Goal: Task Accomplishment & Management: Manage account settings

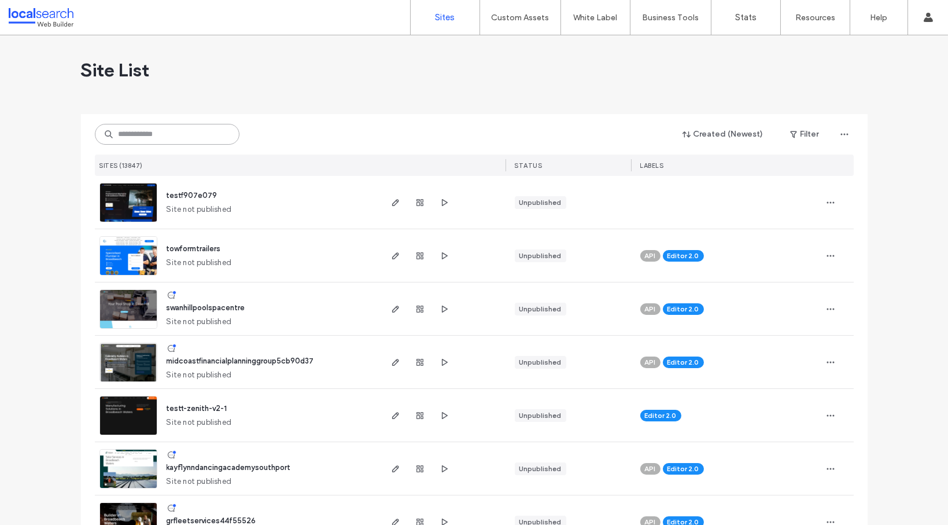
click at [155, 142] on input at bounding box center [167, 134] width 145 height 21
paste input "**********"
type input "**********"
click at [149, 137] on input at bounding box center [167, 134] width 145 height 21
paste input "**********"
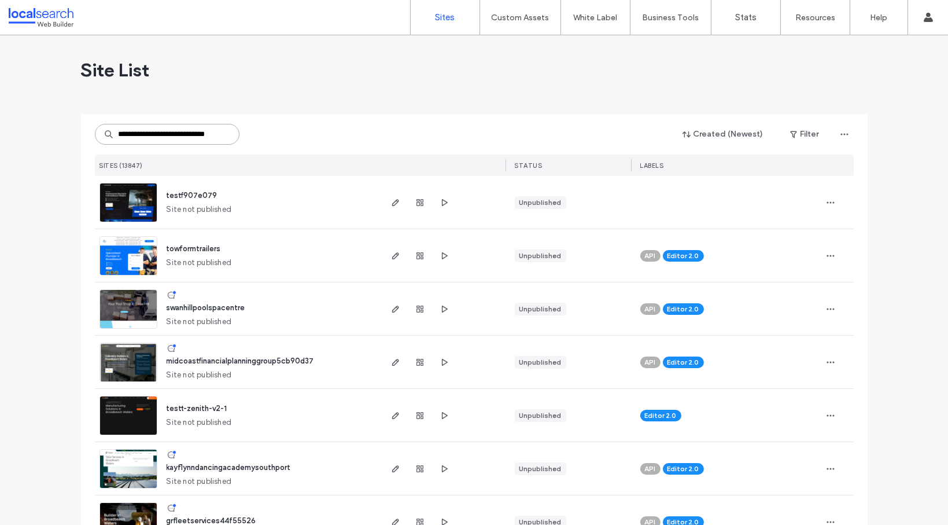
scroll to position [0, 17]
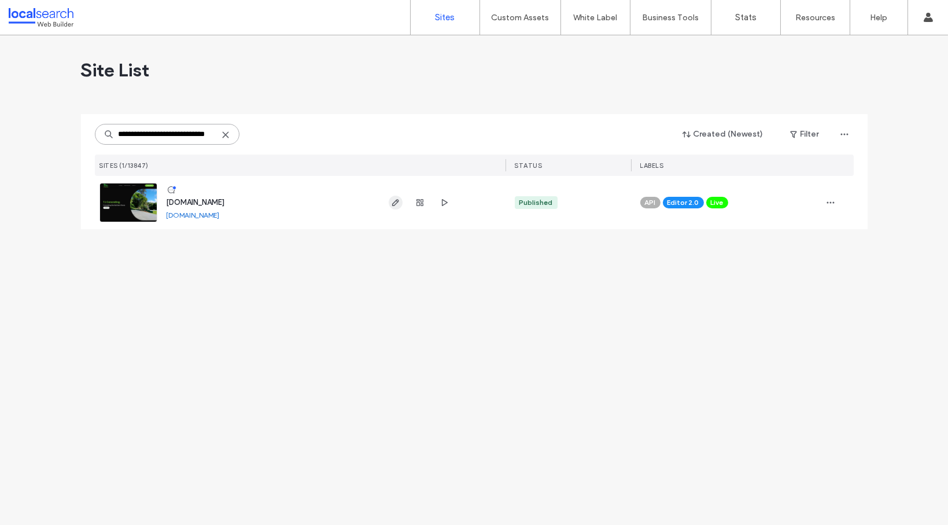
type input "**********"
click at [395, 202] on icon "button" at bounding box center [395, 202] width 9 height 9
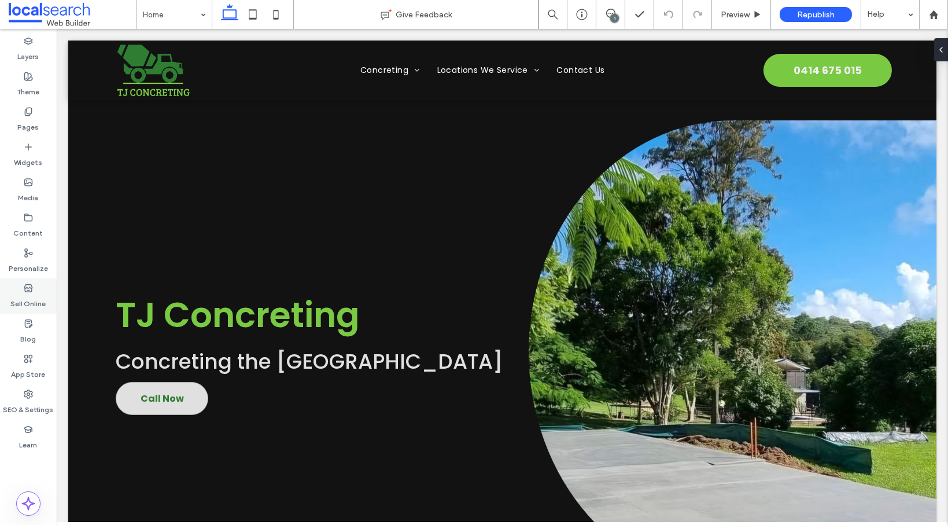
click at [35, 293] on label "Sell Online" at bounding box center [28, 301] width 35 height 16
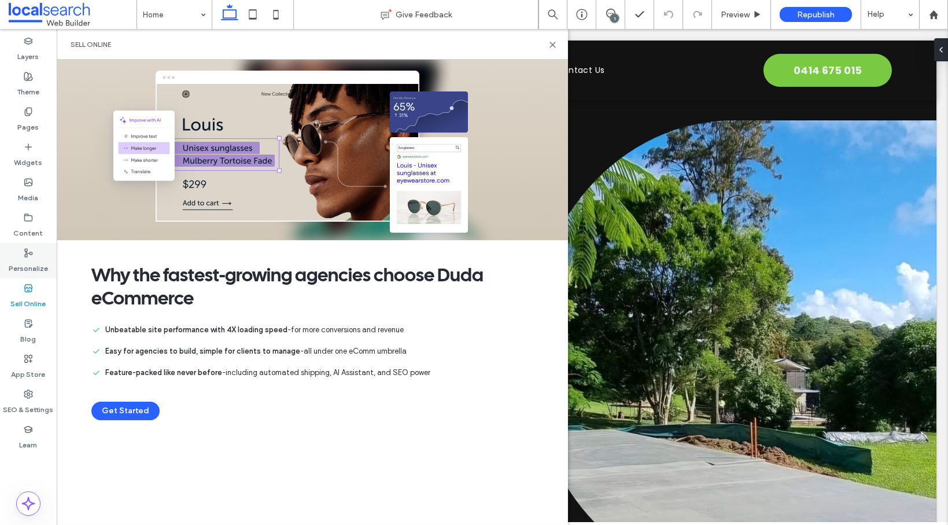
click at [24, 263] on label "Personalize" at bounding box center [28, 265] width 39 height 16
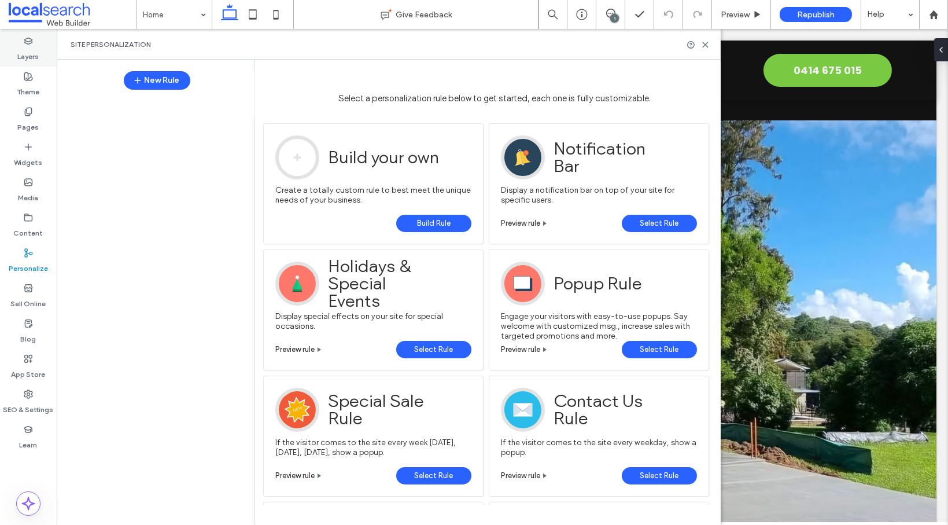
click at [28, 51] on label "Layers" at bounding box center [28, 54] width 21 height 16
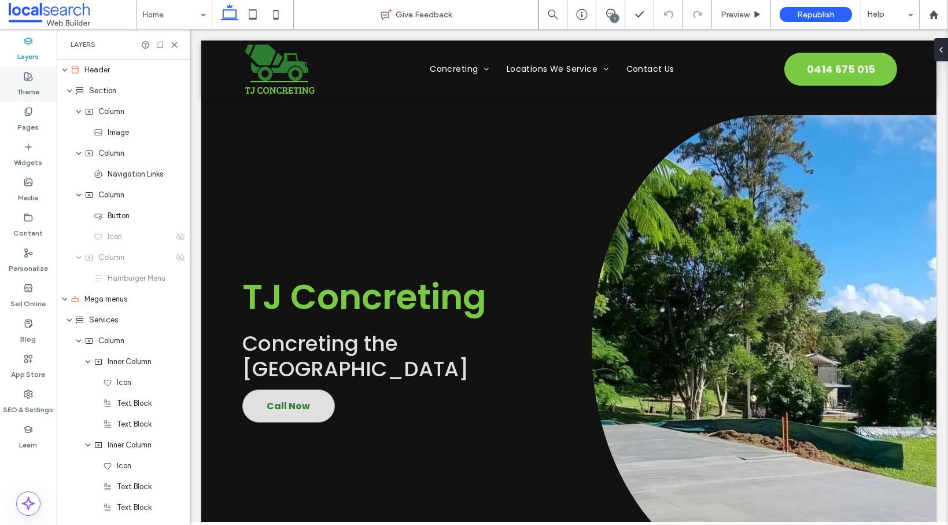
click at [26, 79] on icon at bounding box center [28, 76] width 9 height 9
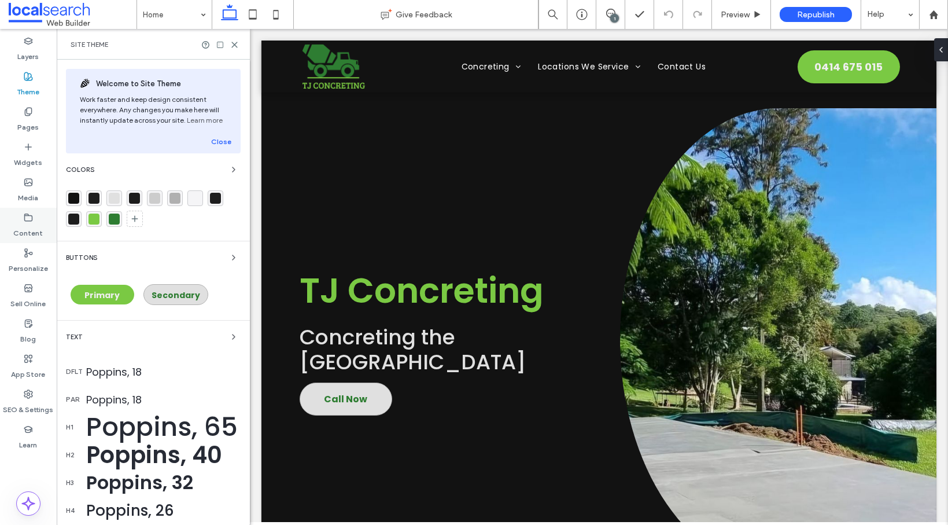
click at [32, 227] on label "Content" at bounding box center [29, 230] width 30 height 16
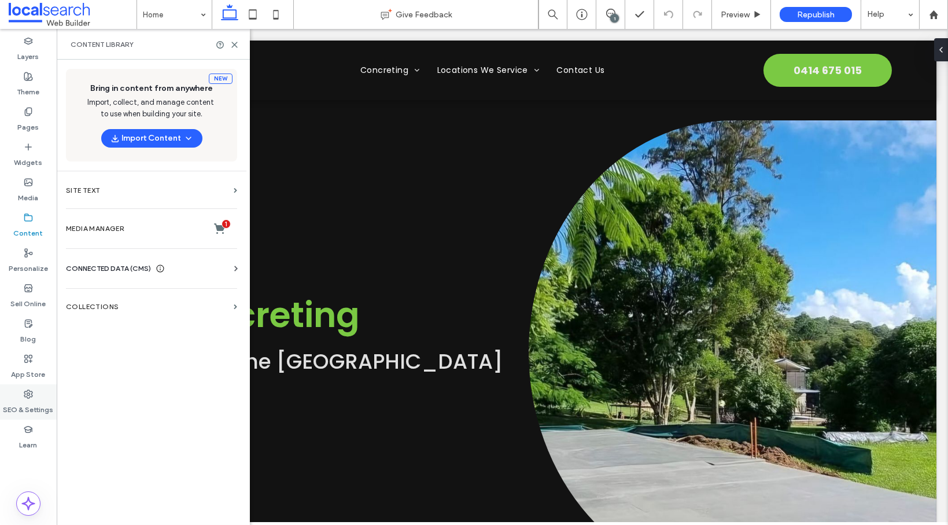
click at [31, 401] on label "SEO & Settings" at bounding box center [28, 407] width 50 height 16
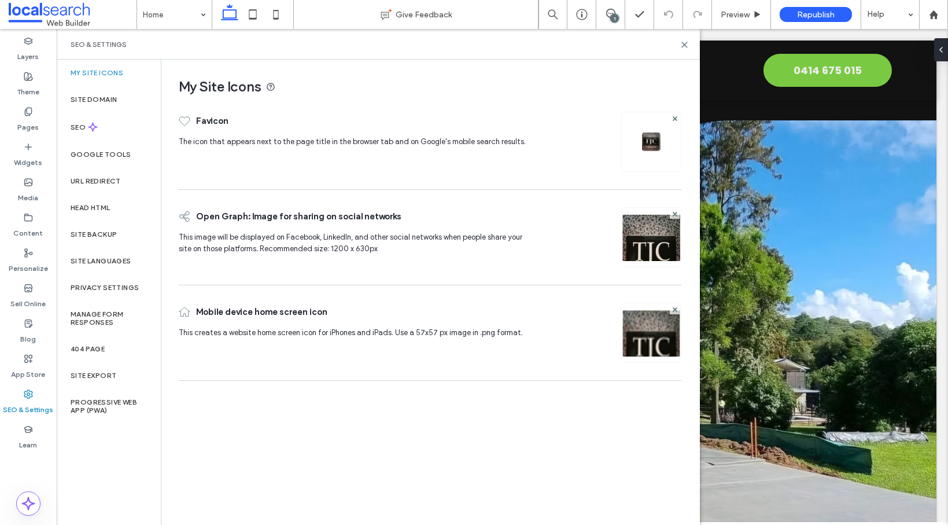
click at [658, 246] on img at bounding box center [651, 252] width 59 height 79
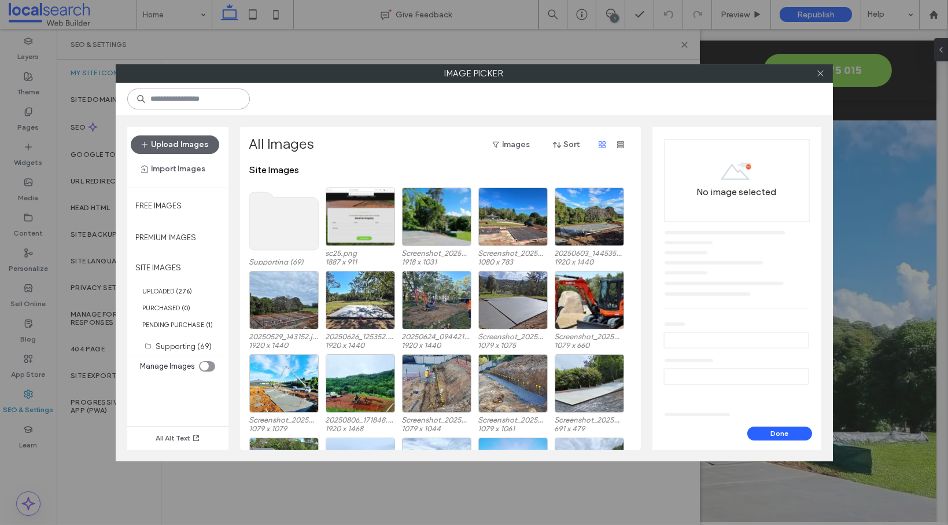
click at [193, 100] on input at bounding box center [188, 99] width 123 height 21
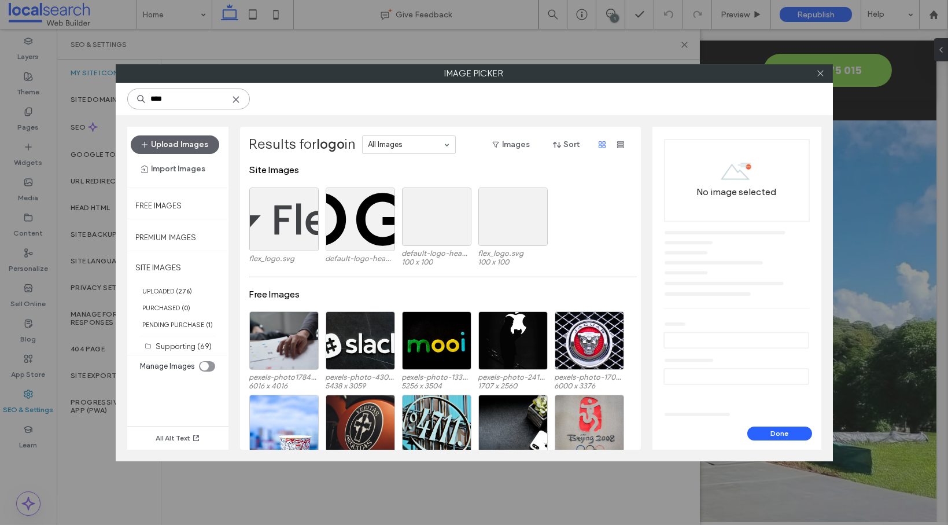
type input "****"
click at [238, 95] on icon at bounding box center [235, 99] width 9 height 9
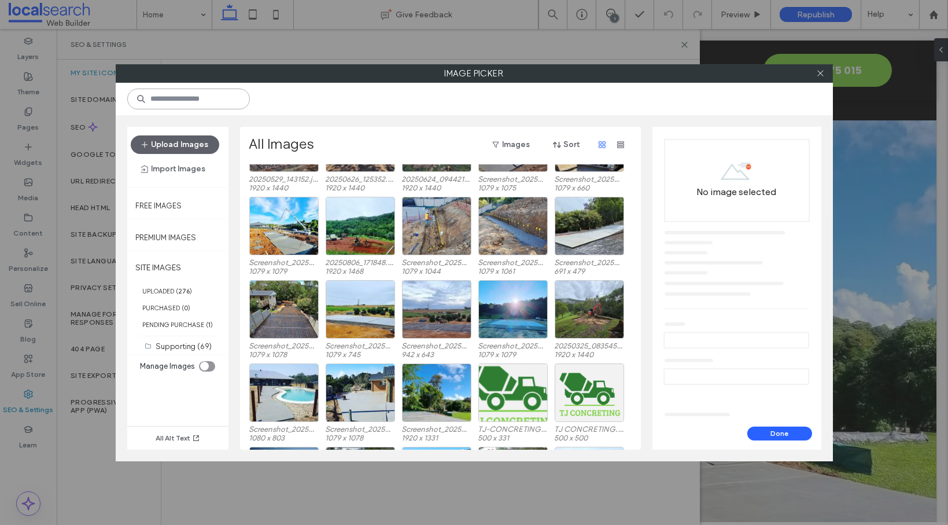
scroll to position [267, 0]
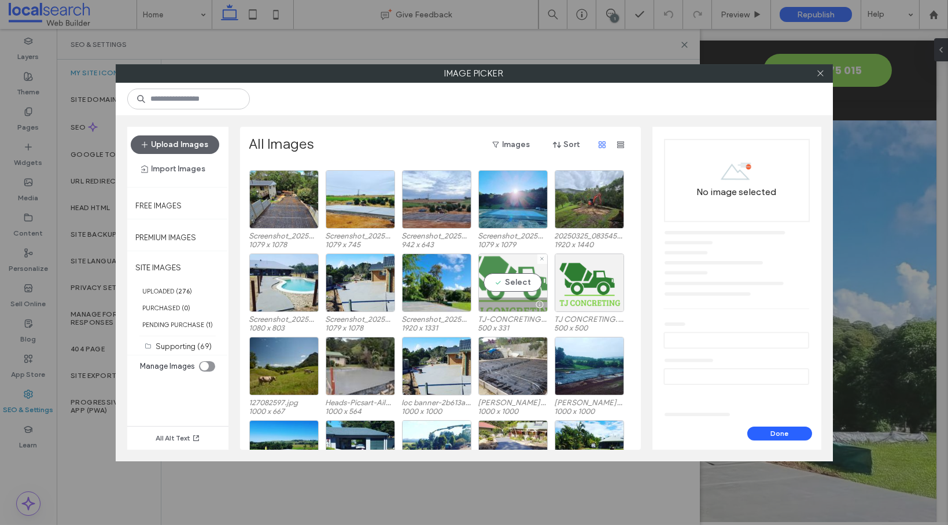
click at [502, 264] on div "Select" at bounding box center [512, 282] width 69 height 58
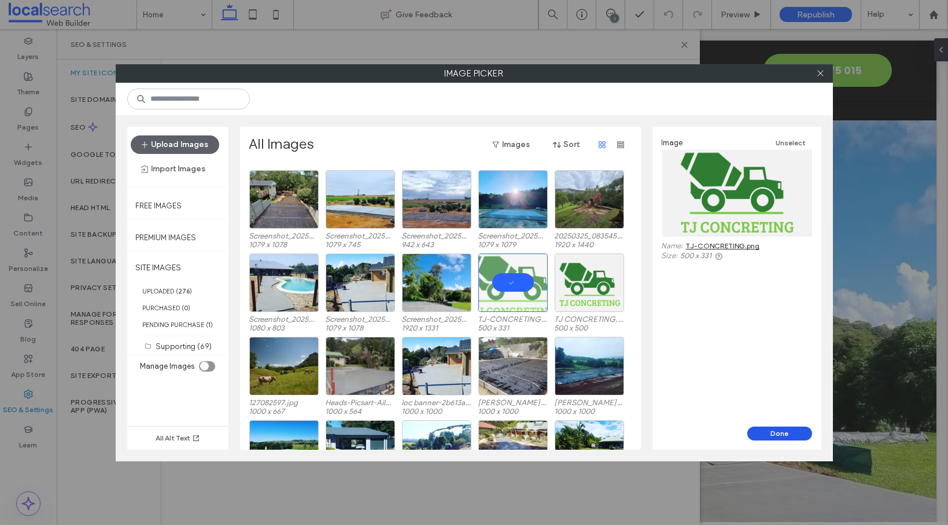
click at [785, 432] on button "Done" at bounding box center [779, 433] width 65 height 14
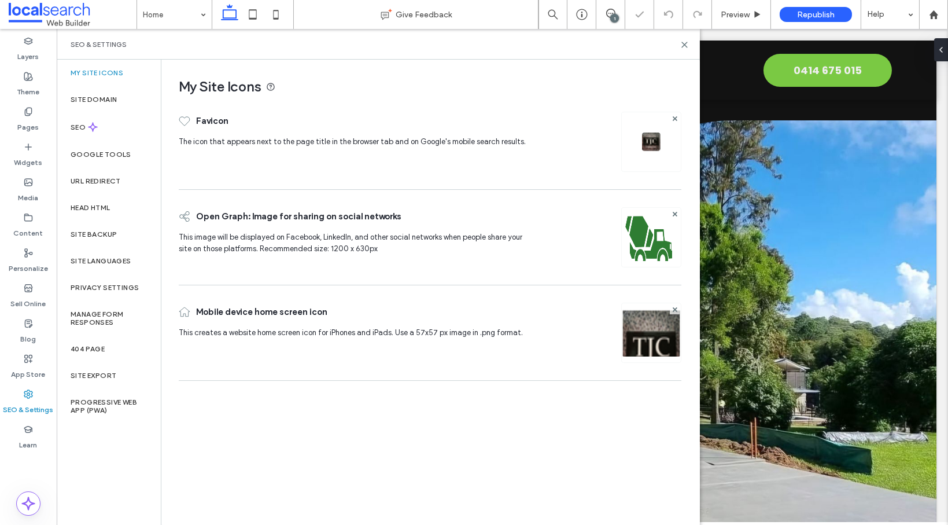
click at [660, 334] on img at bounding box center [651, 348] width 59 height 79
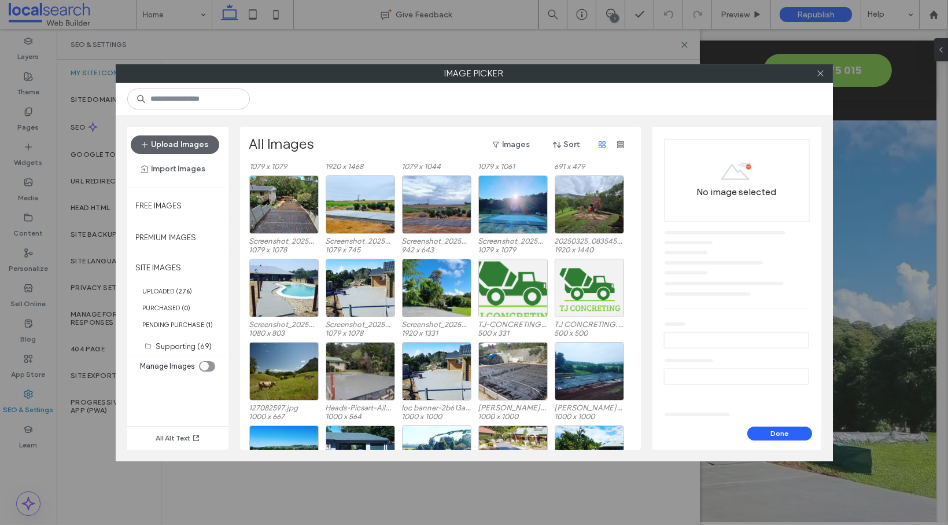
scroll to position [292, 0]
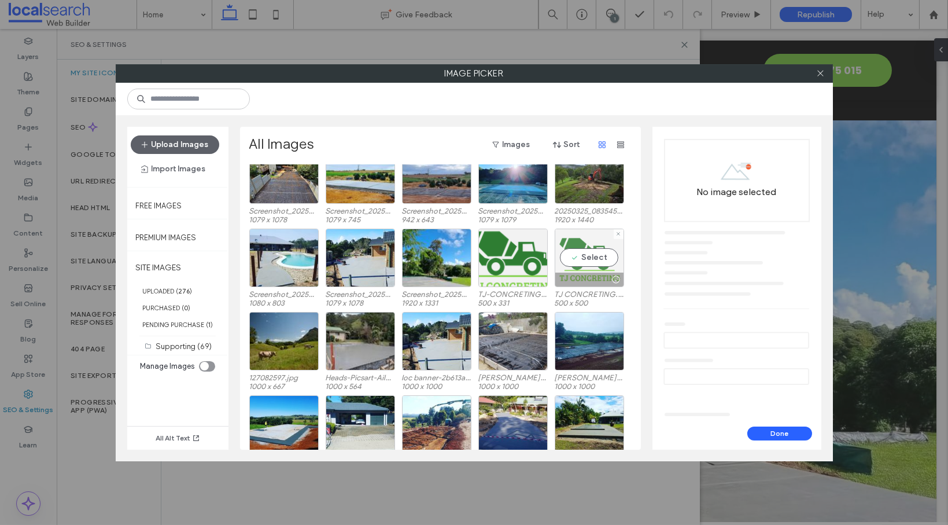
click at [589, 241] on div "Select" at bounding box center [589, 258] width 69 height 58
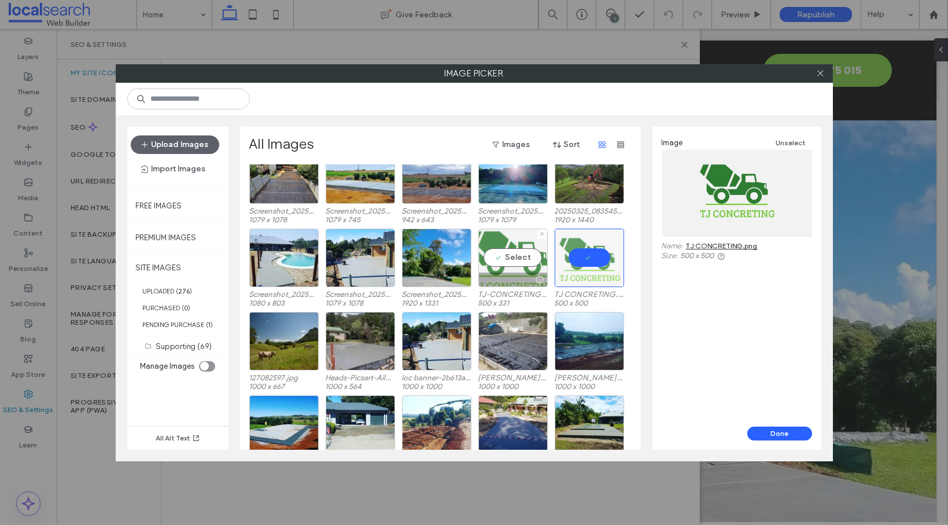
click at [507, 241] on div "Select" at bounding box center [512, 258] width 69 height 58
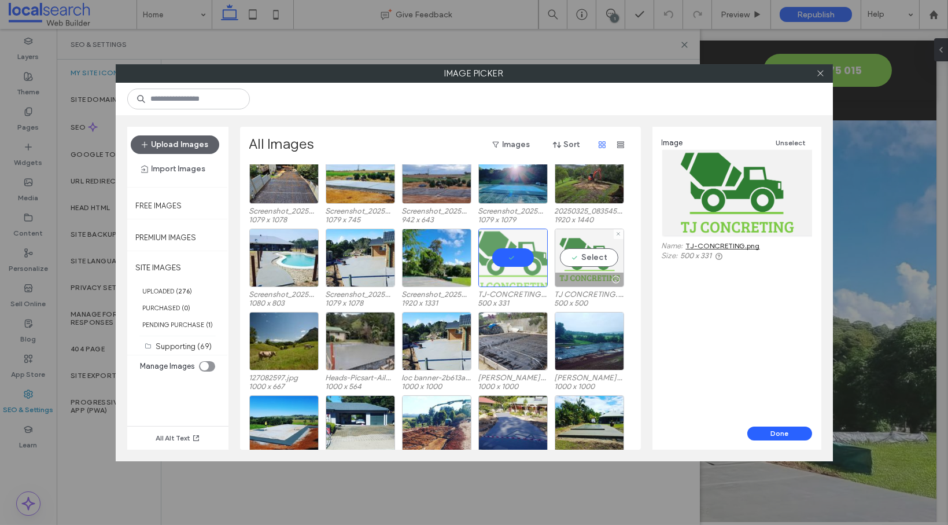
click at [570, 242] on div "Select" at bounding box center [589, 258] width 69 height 58
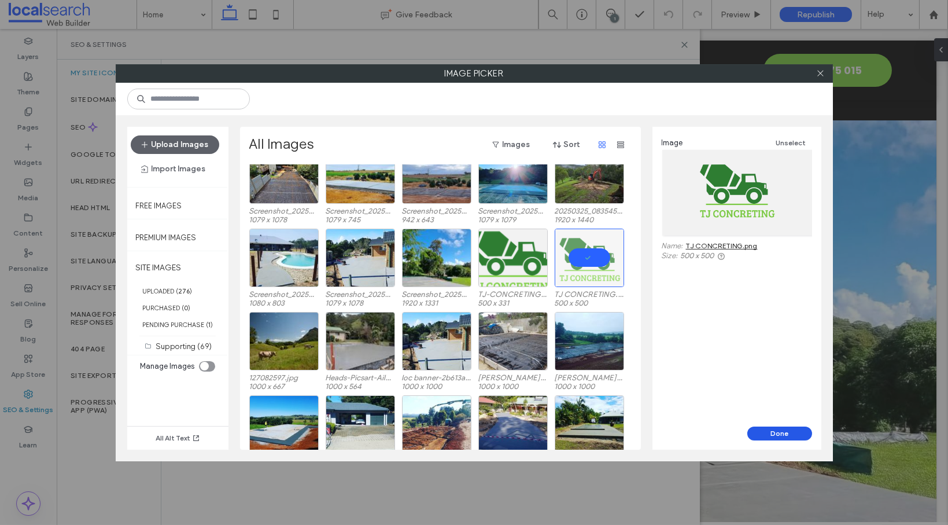
click at [785, 439] on button "Done" at bounding box center [779, 433] width 65 height 14
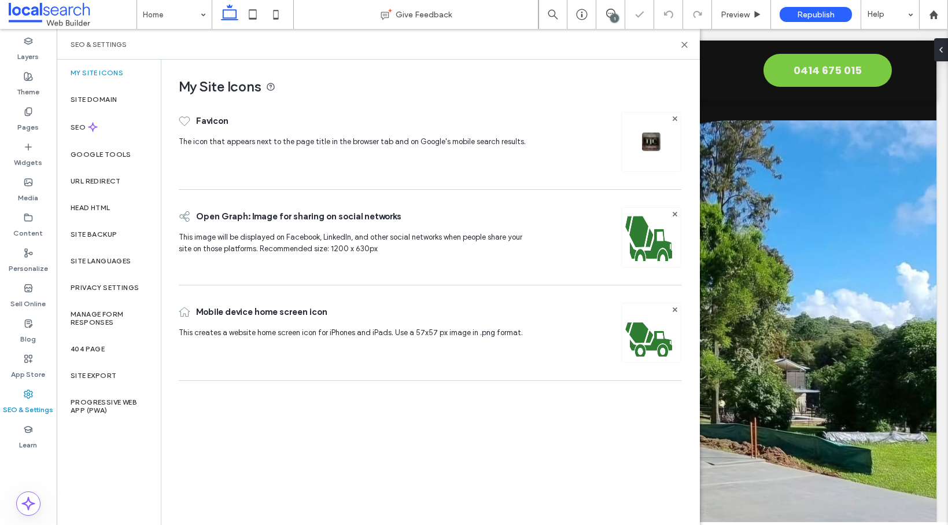
click at [639, 223] on img at bounding box center [651, 252] width 59 height 79
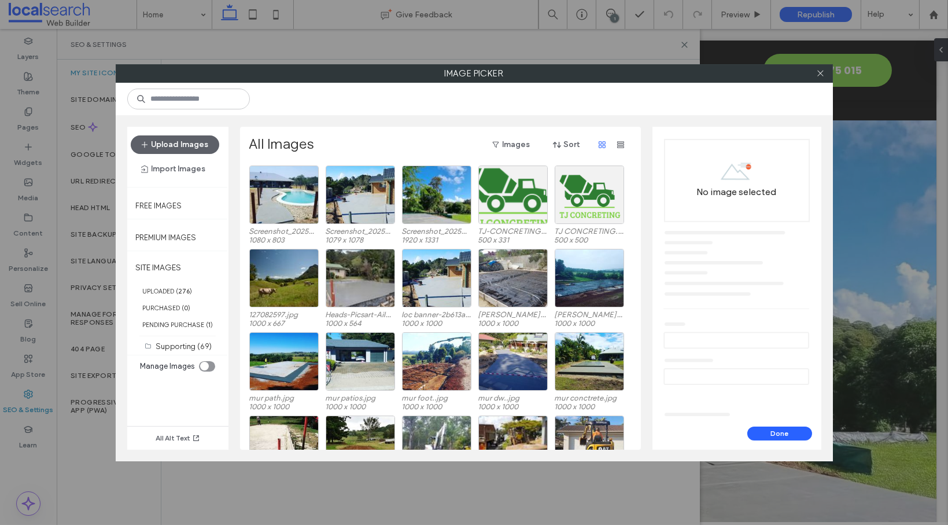
scroll to position [267, 0]
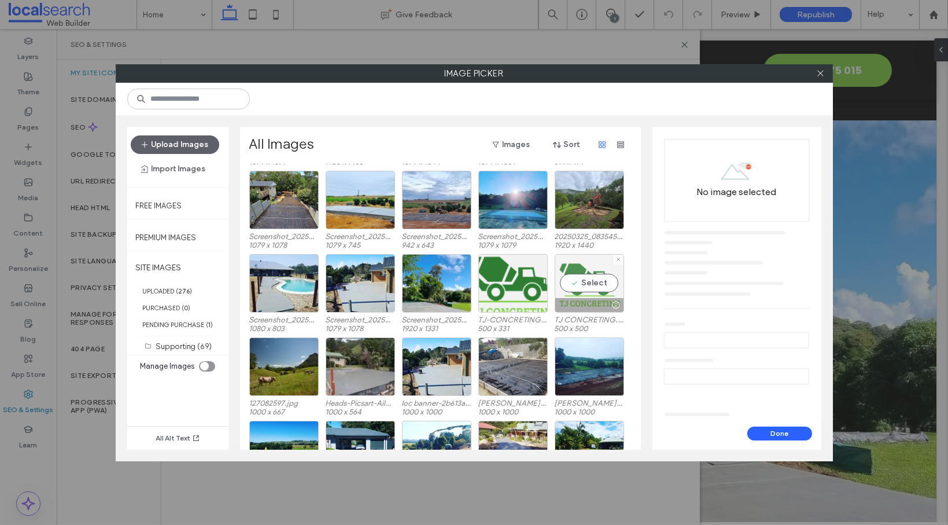
click at [596, 257] on div "Select" at bounding box center [589, 283] width 69 height 58
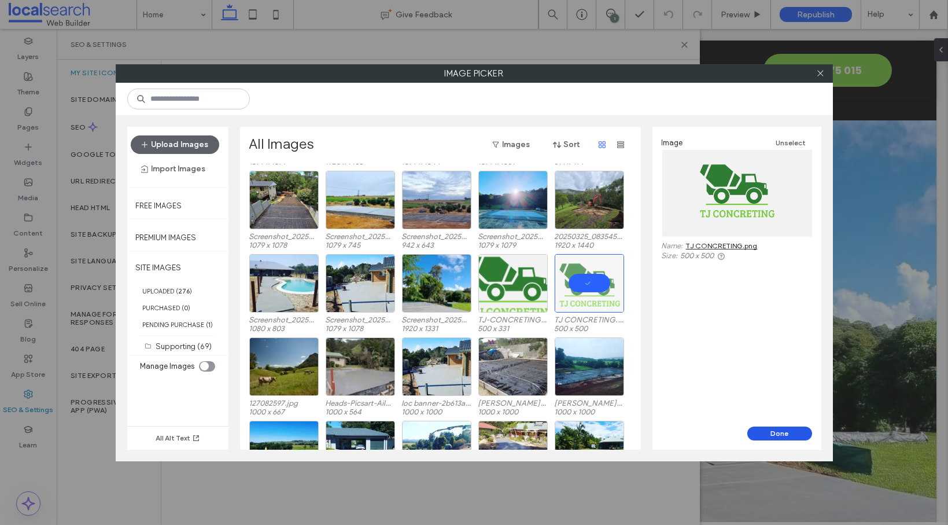
click at [788, 433] on button "Done" at bounding box center [779, 433] width 65 height 14
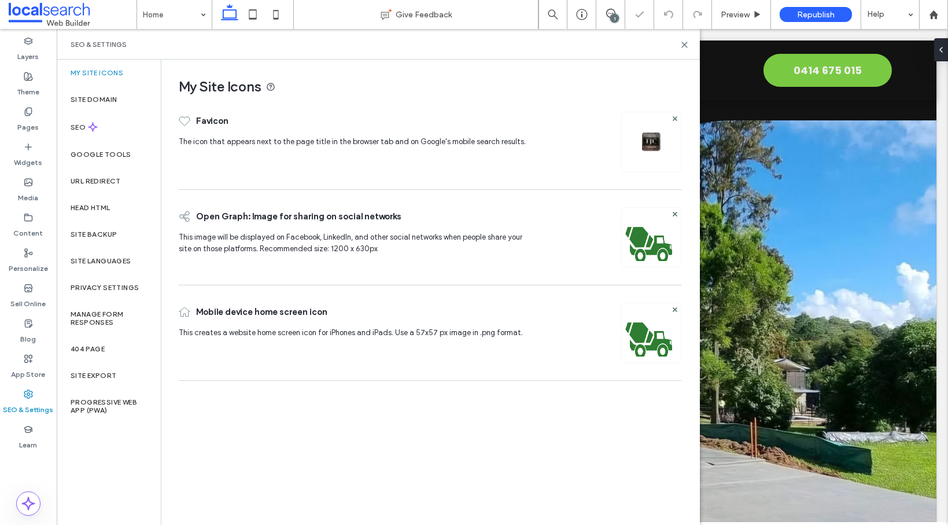
click at [659, 143] on img at bounding box center [651, 141] width 19 height 19
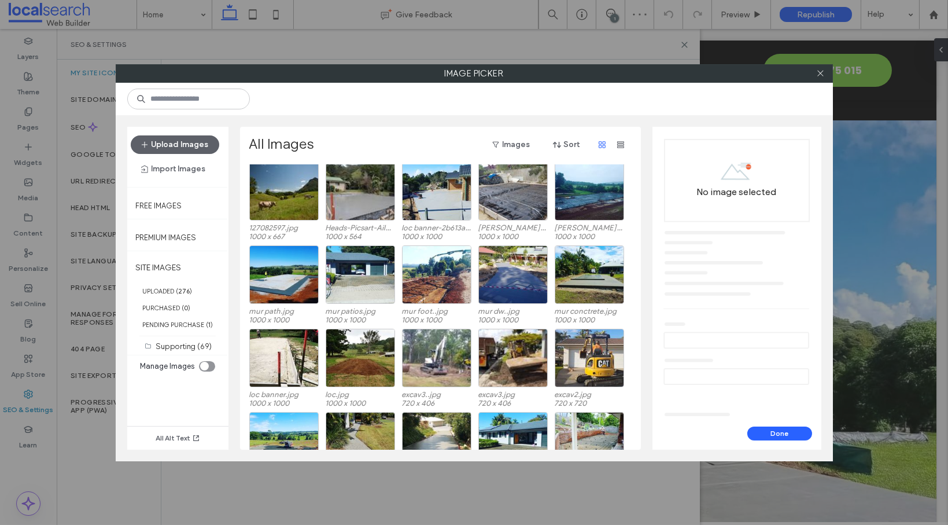
scroll to position [285, 0]
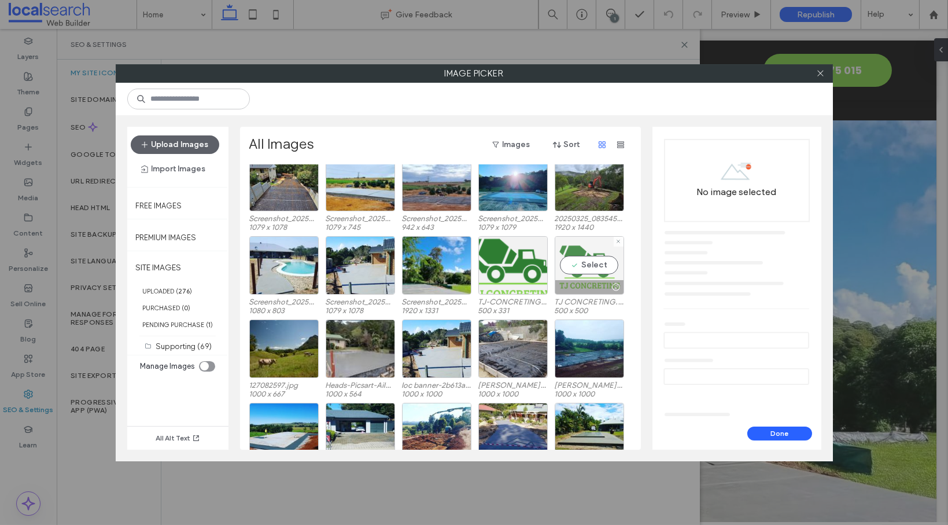
click at [591, 239] on div "Select" at bounding box center [589, 265] width 69 height 58
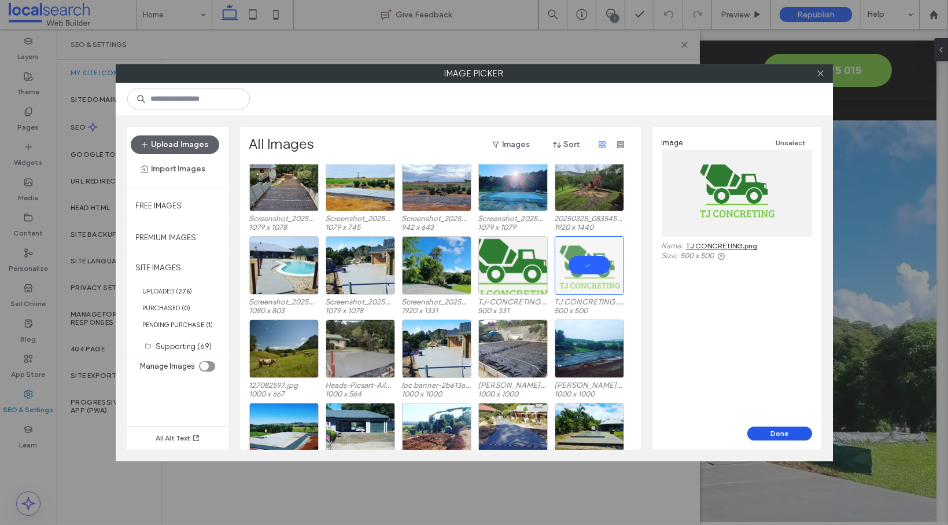
click at [782, 433] on button "Done" at bounding box center [779, 433] width 65 height 14
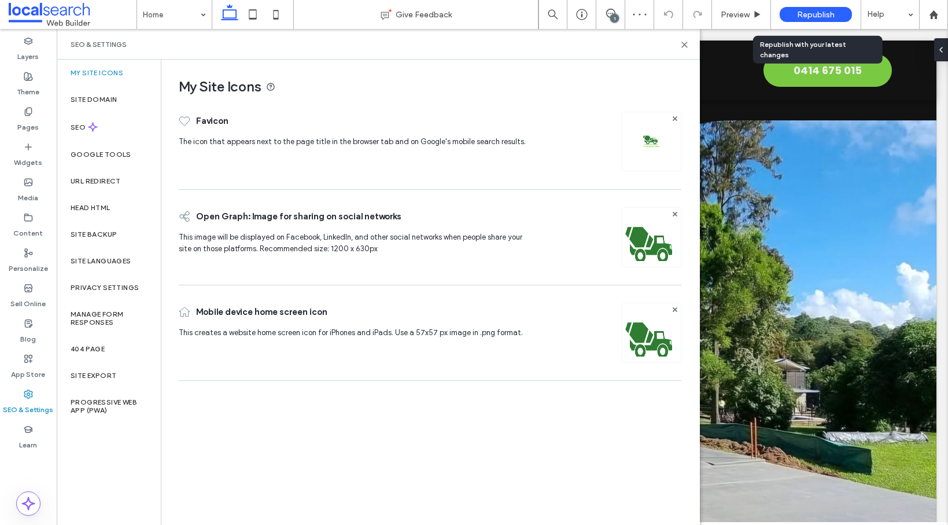
click at [817, 14] on span "Republish" at bounding box center [816, 15] width 38 height 10
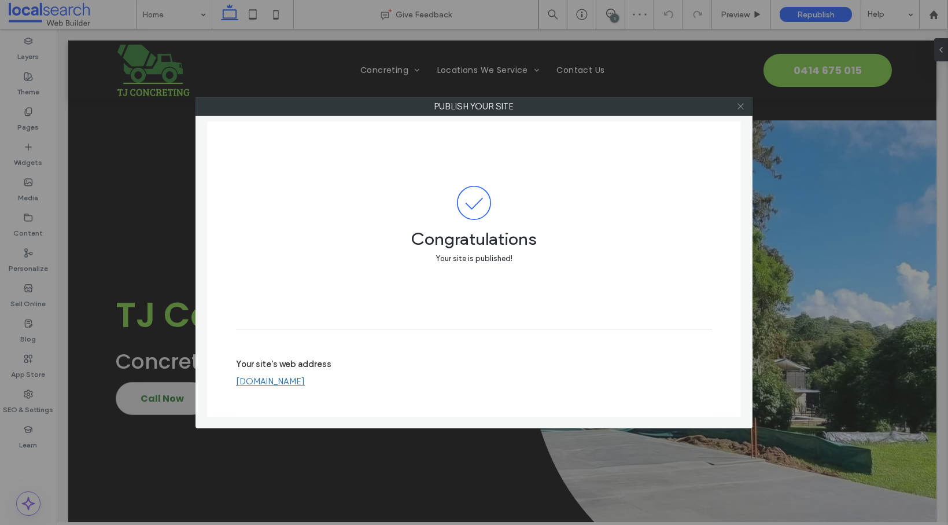
click at [742, 108] on use at bounding box center [741, 107] width 6 height 6
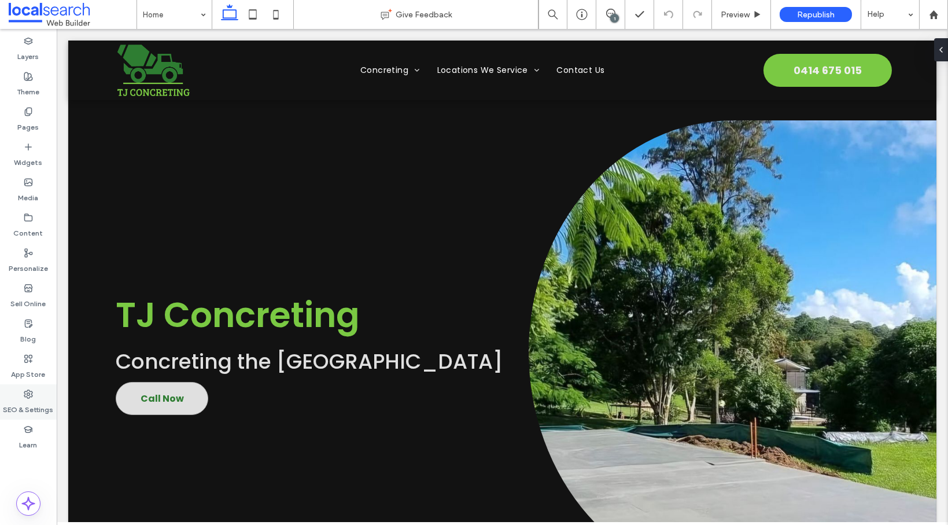
click at [28, 397] on use at bounding box center [28, 394] width 8 height 8
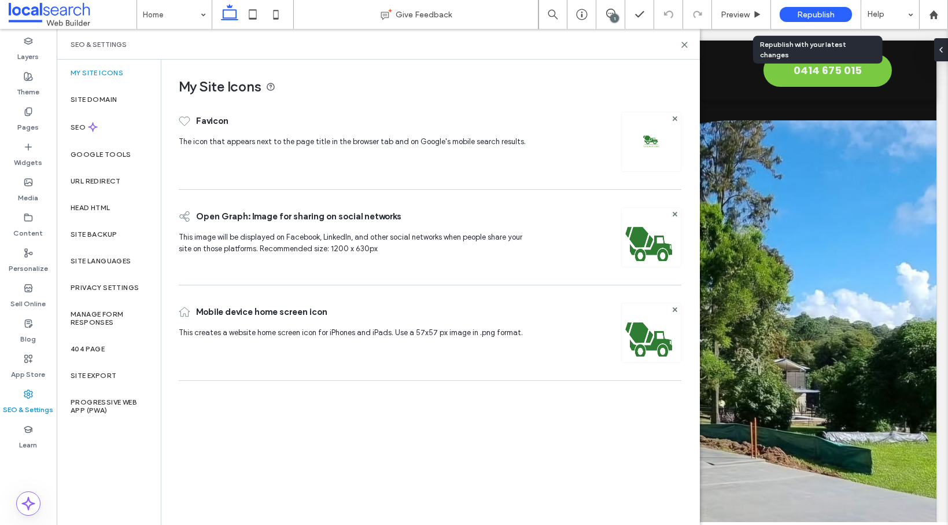
click at [817, 13] on span "Republish" at bounding box center [816, 15] width 38 height 10
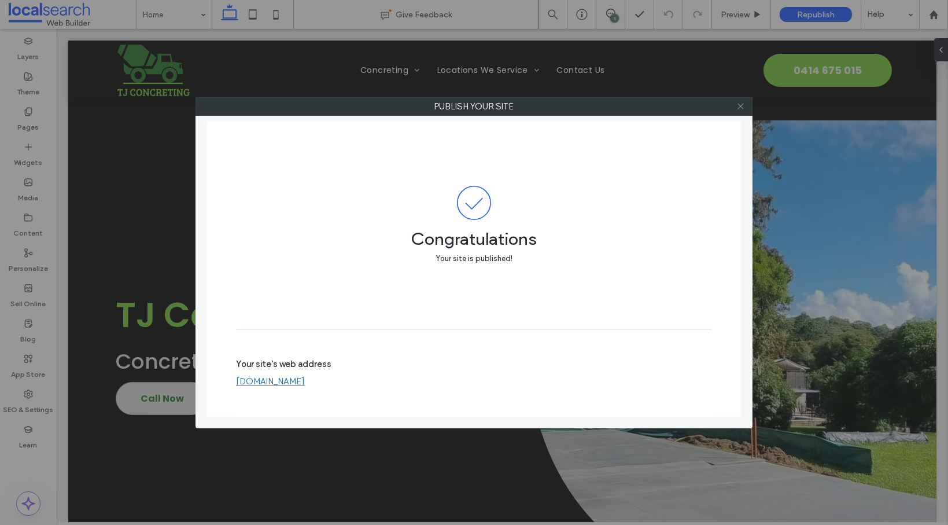
click at [740, 108] on icon at bounding box center [740, 106] width 9 height 9
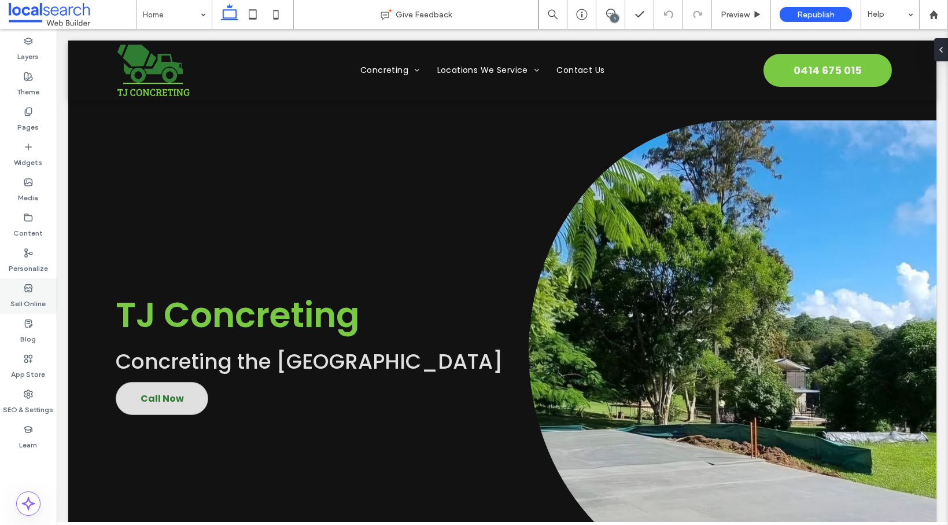
click at [30, 296] on label "Sell Online" at bounding box center [28, 301] width 35 height 16
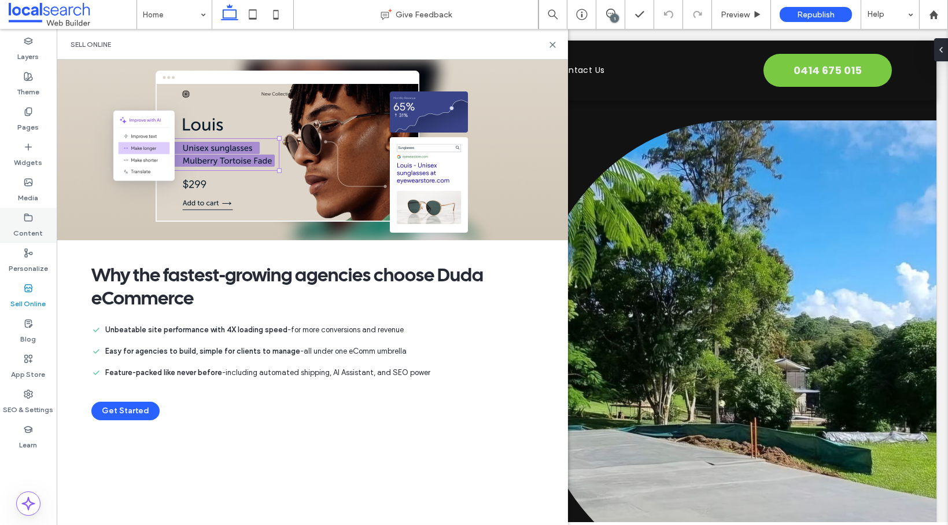
click at [30, 227] on label "Content" at bounding box center [29, 230] width 30 height 16
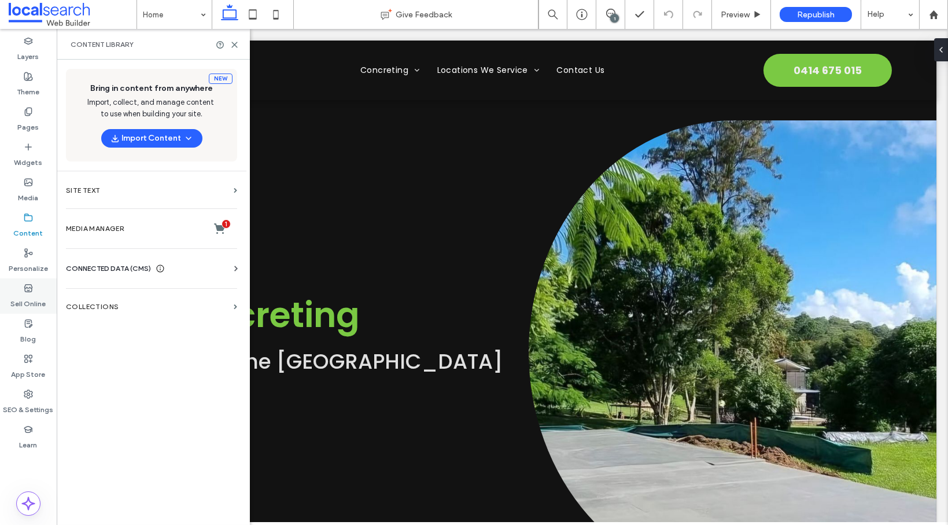
click at [32, 300] on label "Sell Online" at bounding box center [28, 301] width 35 height 16
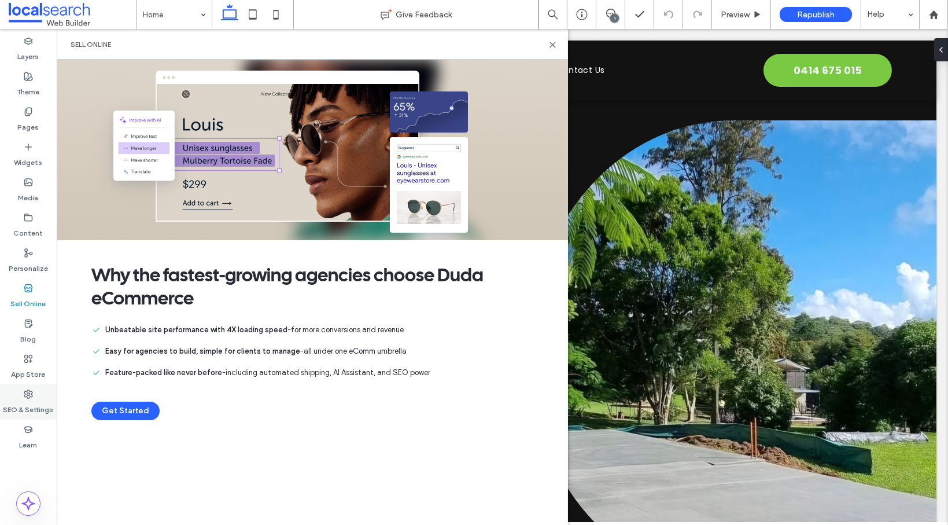
click at [29, 404] on label "SEO & Settings" at bounding box center [28, 407] width 50 height 16
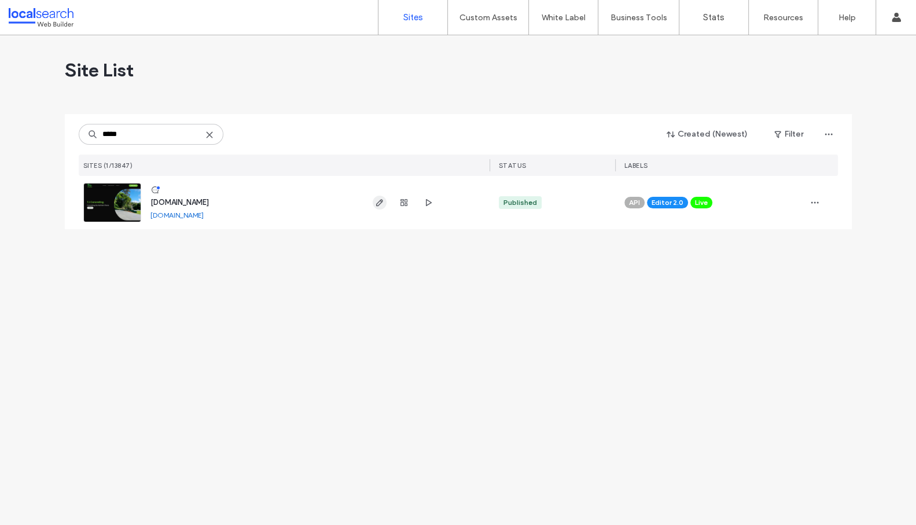
type input "*****"
click at [380, 203] on use "button" at bounding box center [378, 202] width 7 height 7
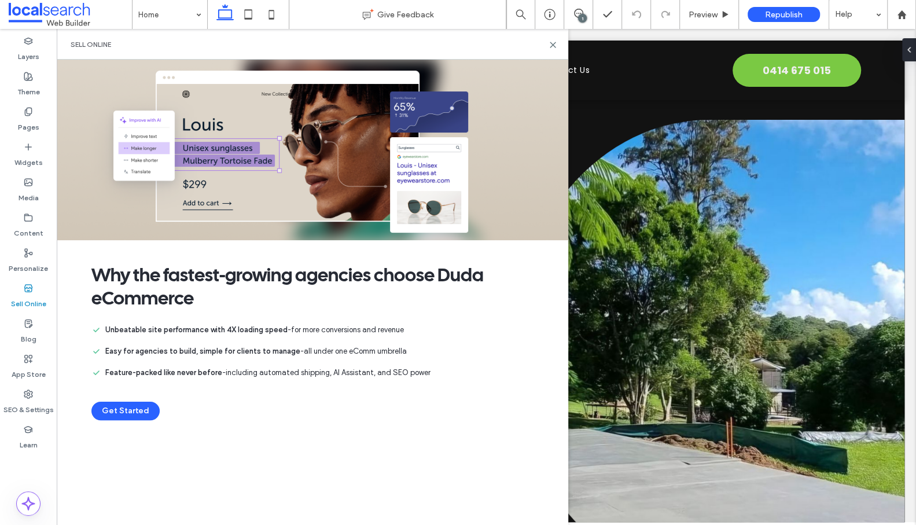
click at [25, 297] on label "Sell Online" at bounding box center [28, 301] width 35 height 16
click at [35, 397] on div "SEO & Settings" at bounding box center [28, 401] width 57 height 35
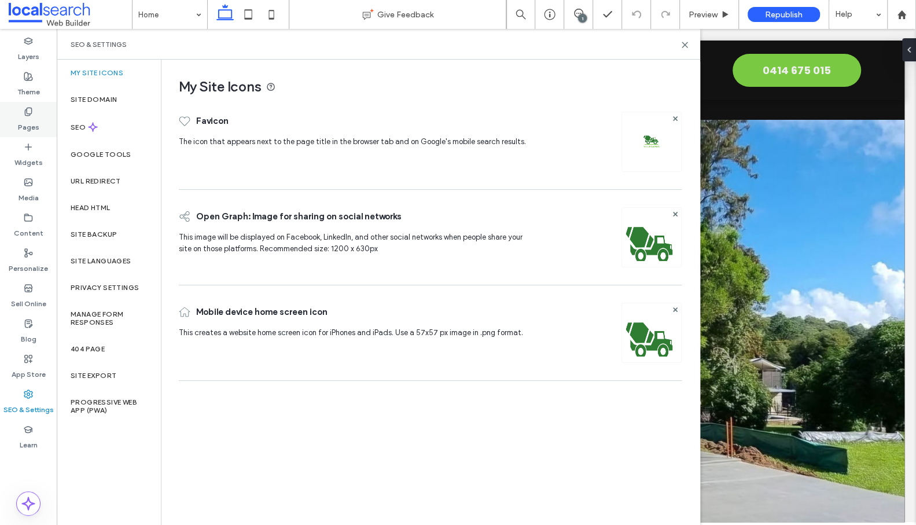
click at [31, 126] on label "Pages" at bounding box center [28, 124] width 21 height 16
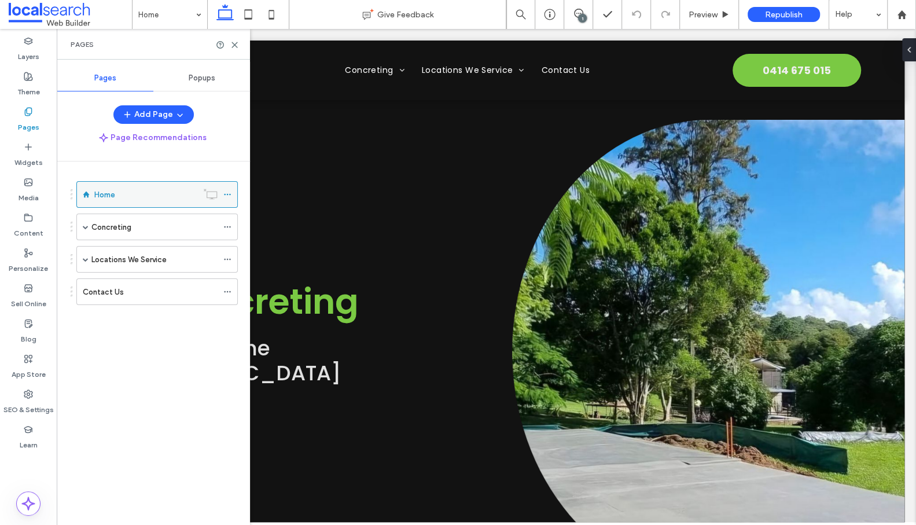
click at [227, 192] on icon at bounding box center [227, 194] width 8 height 8
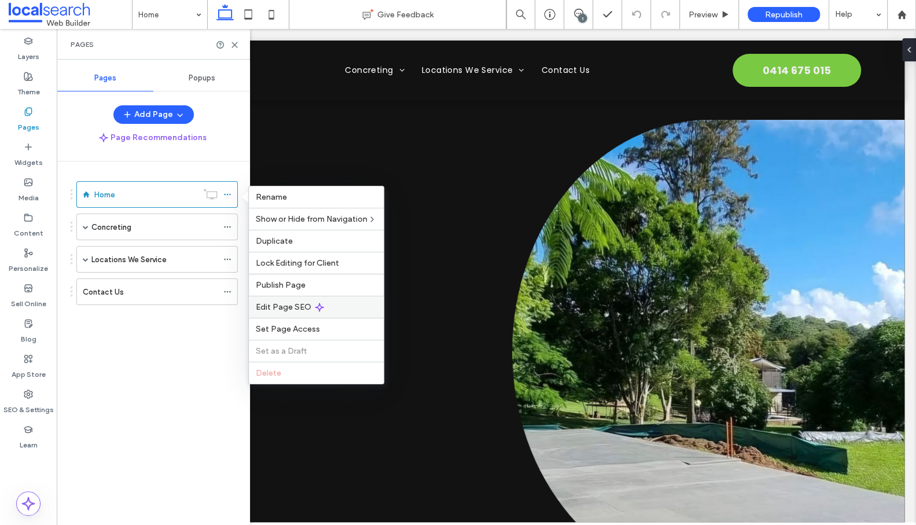
click at [267, 307] on span "Edit Page SEO" at bounding box center [284, 307] width 56 height 10
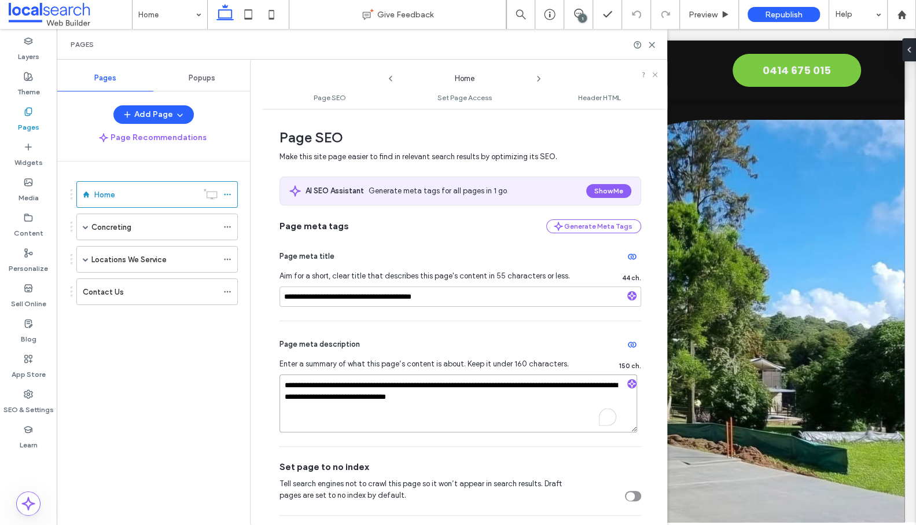
drag, startPoint x: 468, startPoint y: 385, endPoint x: 422, endPoint y: 387, distance: 46.3
click at [422, 387] on textarea "**********" at bounding box center [458, 403] width 358 height 58
type textarea "**********"
click at [784, 13] on span "Republish" at bounding box center [784, 15] width 38 height 10
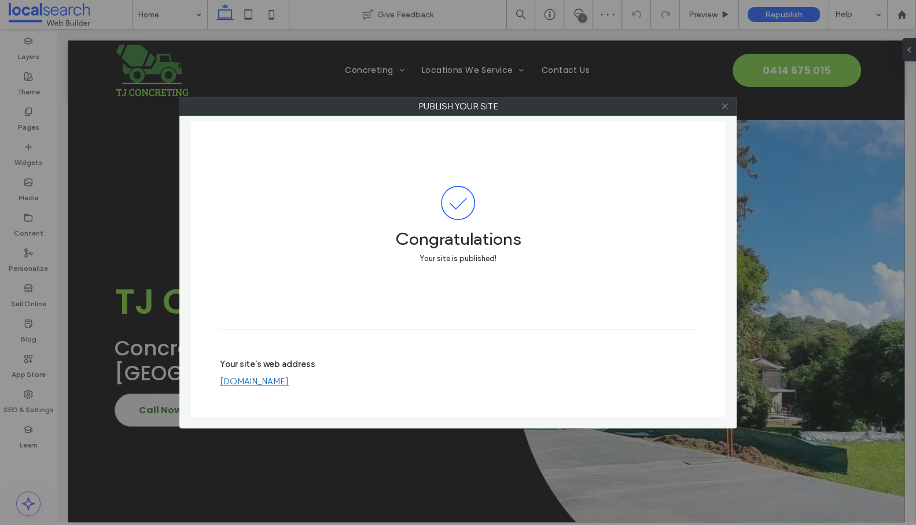
click at [725, 107] on icon at bounding box center [724, 106] width 9 height 9
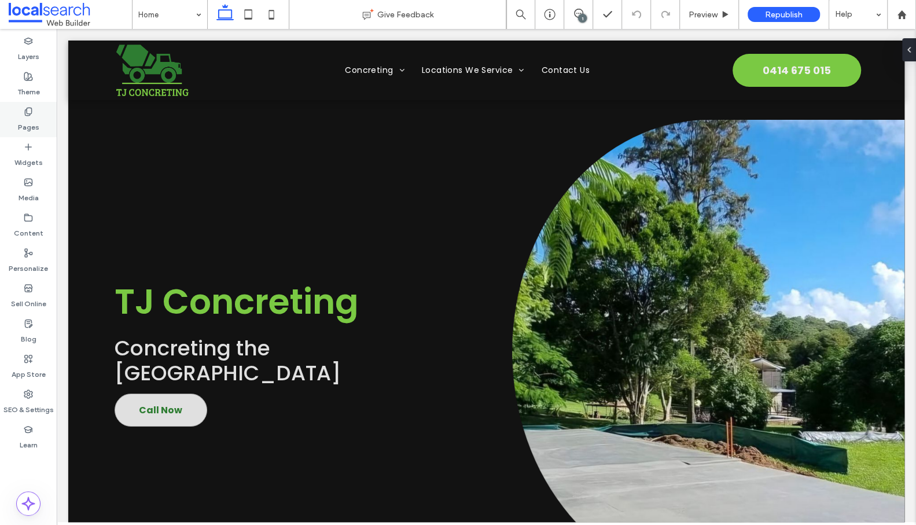
click at [38, 118] on div "Pages" at bounding box center [28, 119] width 57 height 35
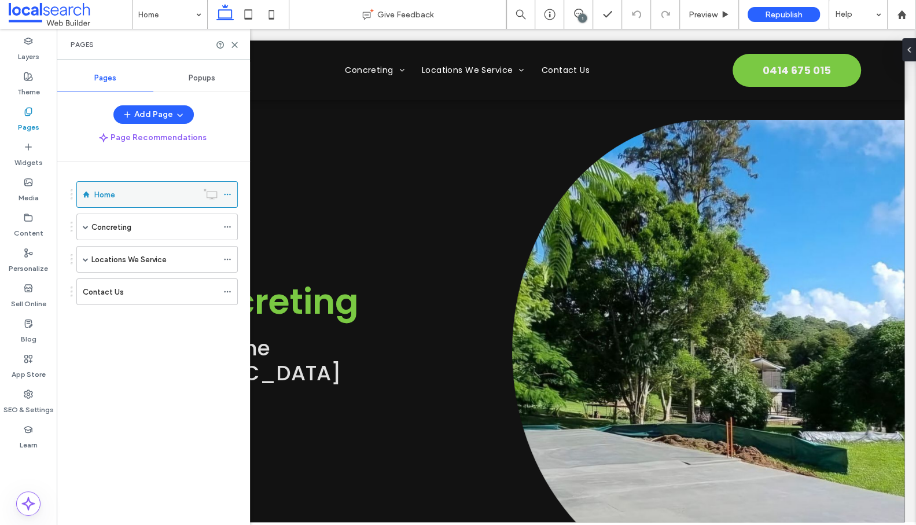
click at [230, 192] on icon at bounding box center [227, 194] width 8 height 8
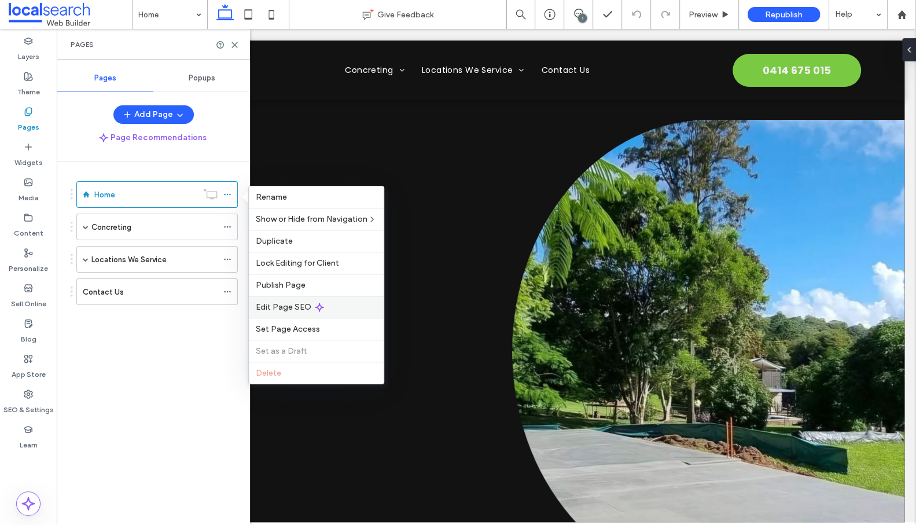
click at [279, 310] on span "Edit Page SEO" at bounding box center [284, 307] width 56 height 10
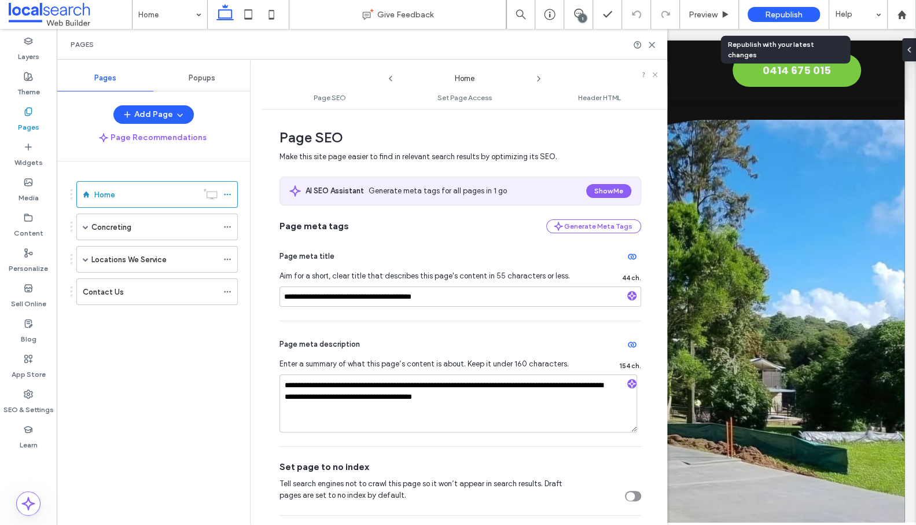
click at [787, 13] on span "Republish" at bounding box center [784, 15] width 38 height 10
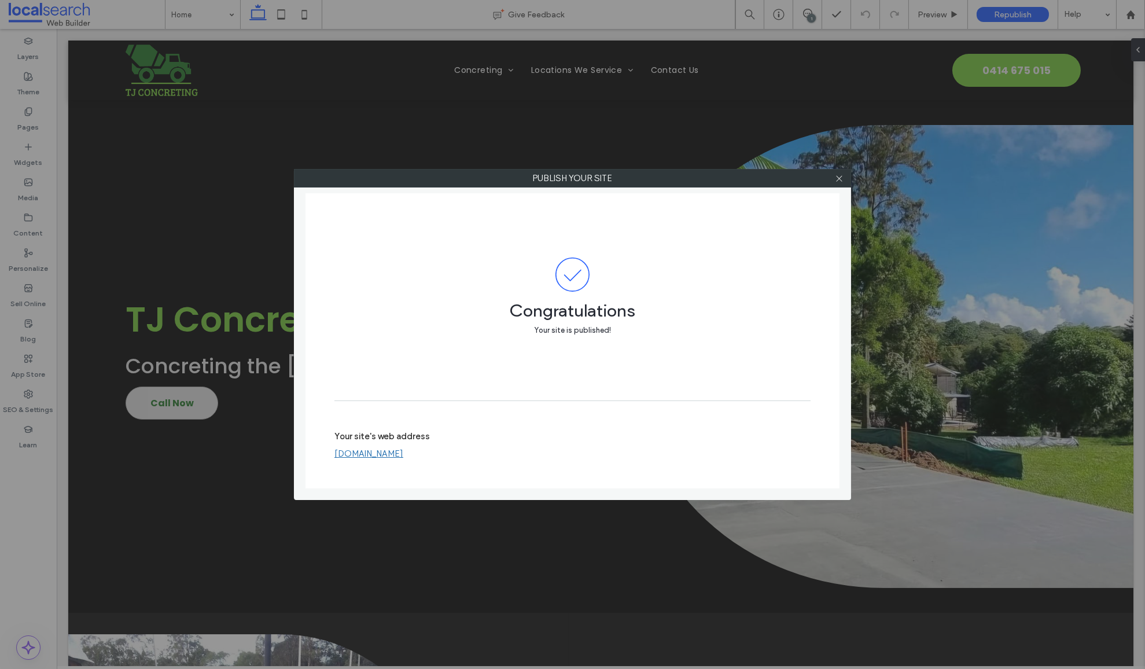
click at [841, 175] on icon at bounding box center [839, 178] width 9 height 9
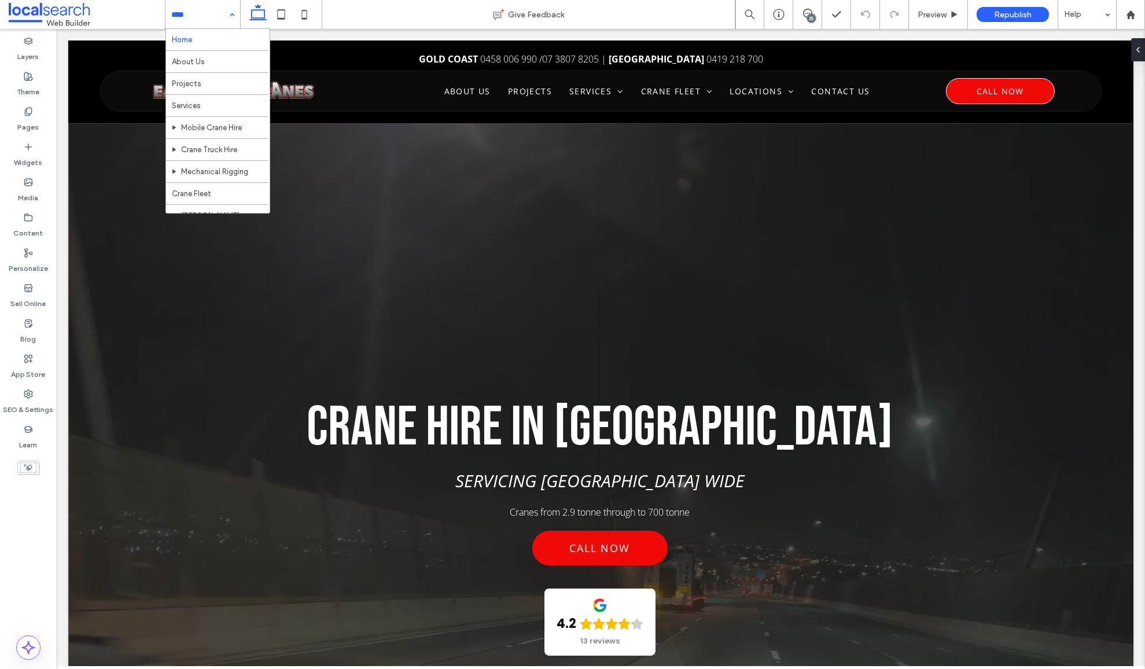
scroll to position [382, 0]
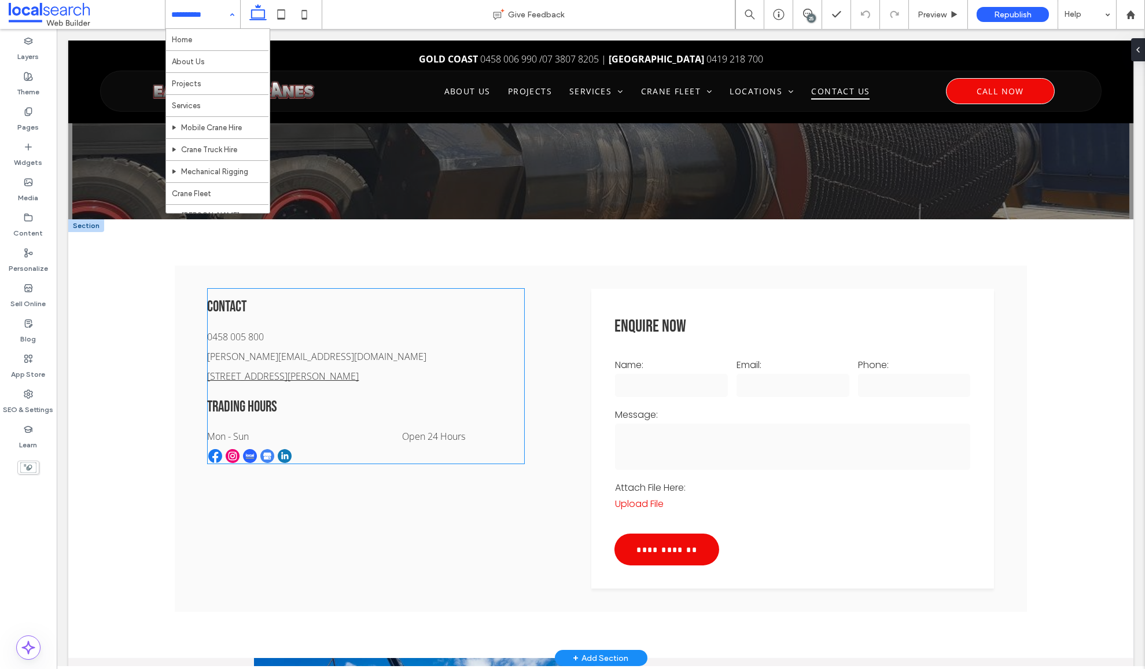
click at [220, 378] on link "[STREET_ADDRESS][PERSON_NAME]" at bounding box center [284, 376] width 152 height 13
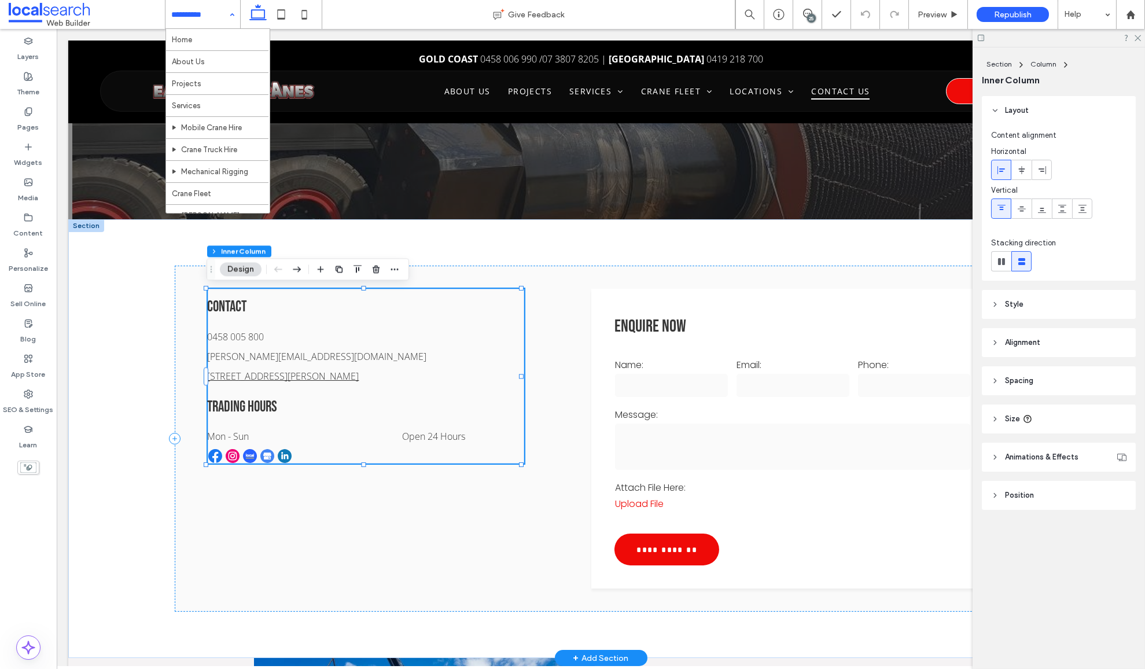
click at [220, 375] on link "64 Burnside Rd, Ormeau QLD 4208" at bounding box center [284, 376] width 152 height 13
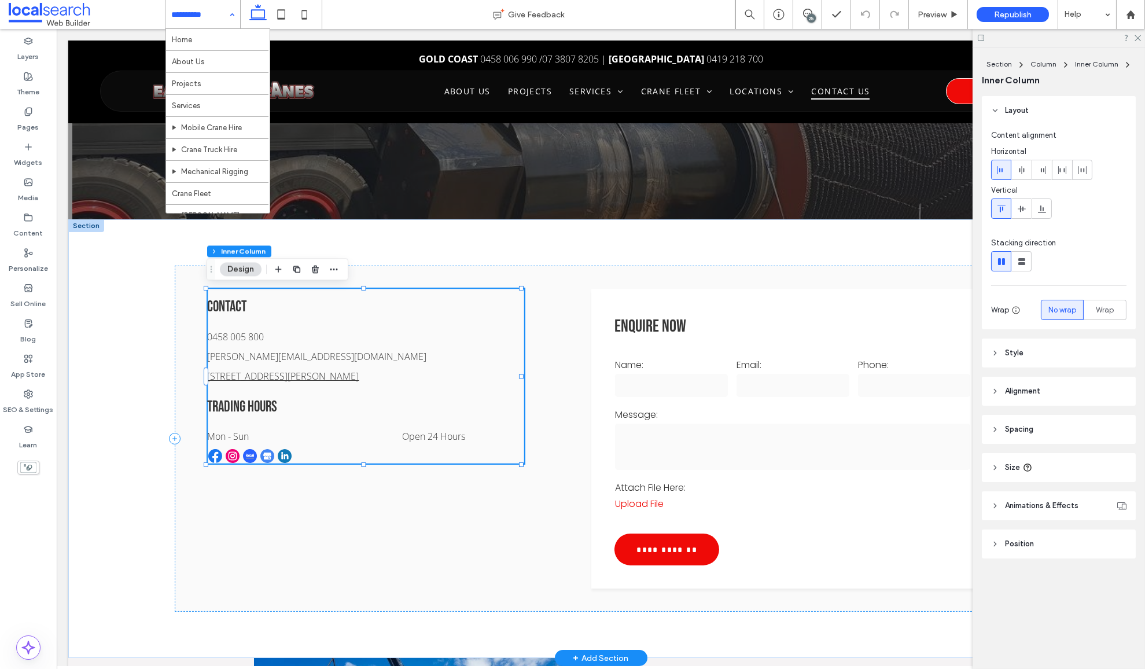
type input "**"
click at [219, 375] on link "64 Burnside Rd, Ormeau QLD 4208" at bounding box center [284, 376] width 152 height 13
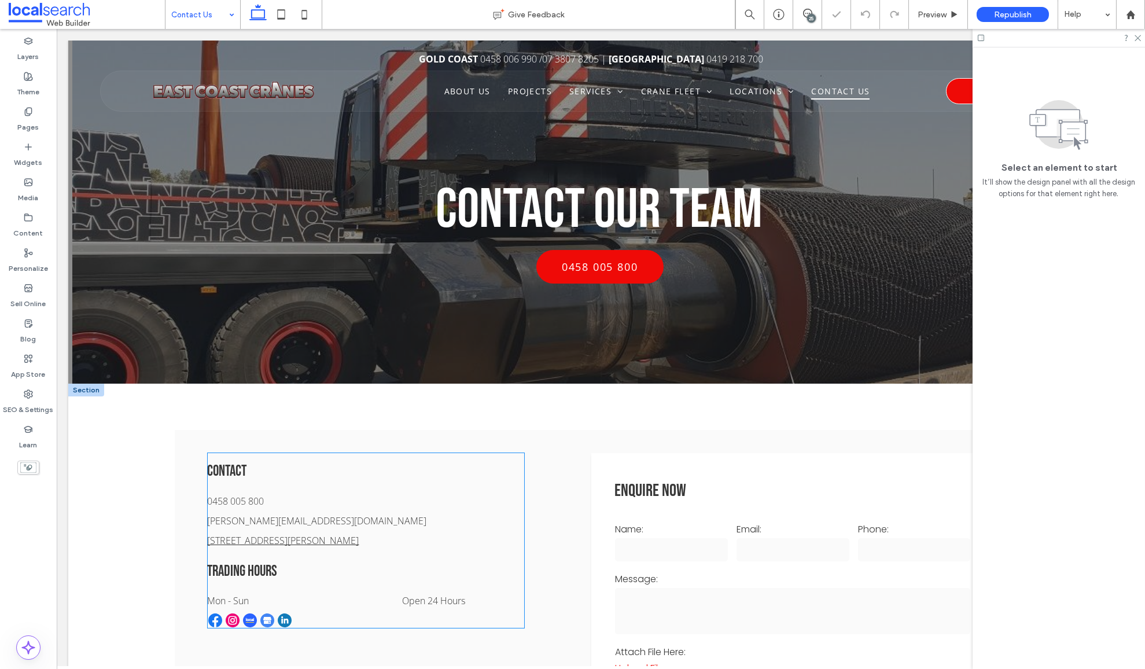
click at [237, 541] on link "64 Burnside Rd, Ormeau QLD 4208" at bounding box center [284, 540] width 152 height 13
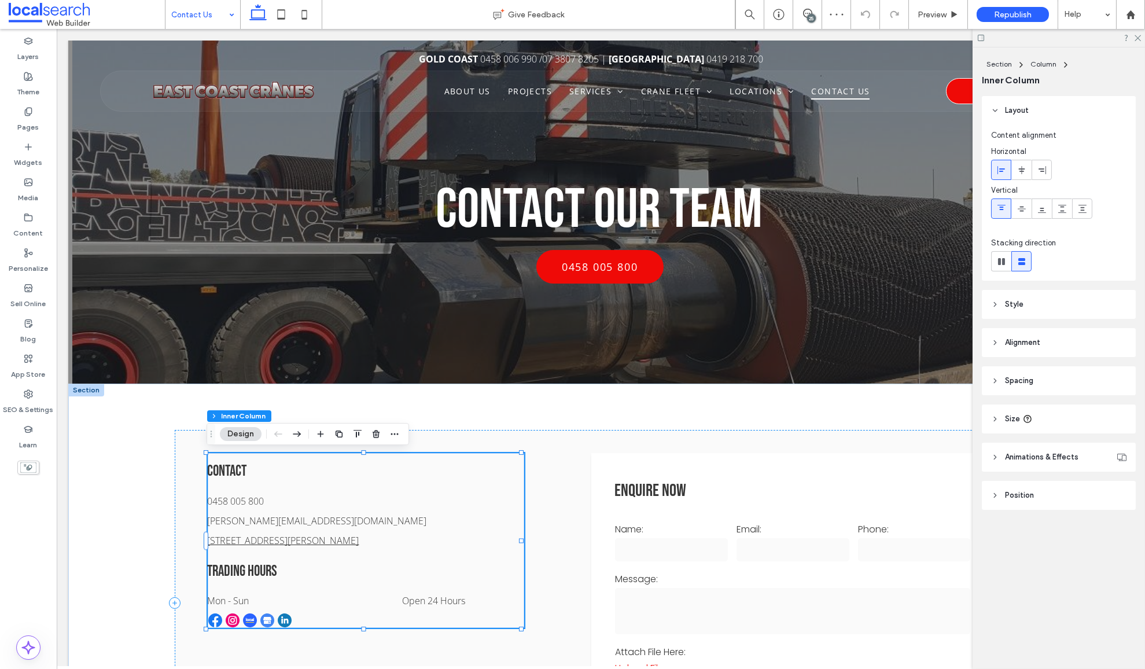
click at [233, 542] on link "64 Burnside Rd, Ormeau QLD 4208" at bounding box center [284, 540] width 152 height 13
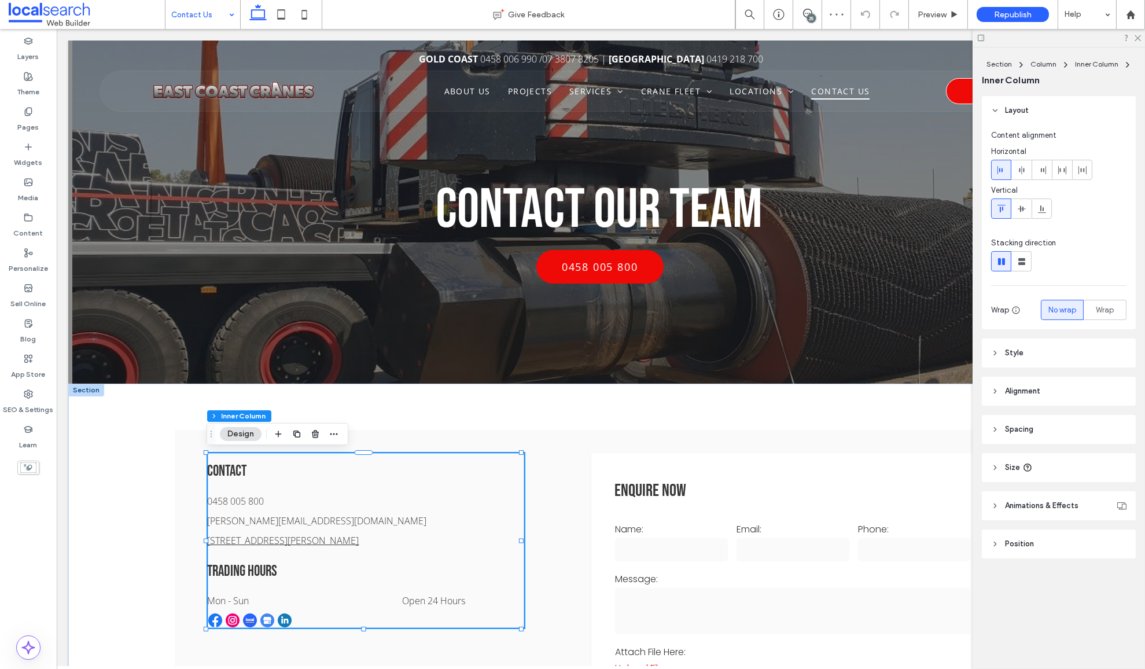
click at [238, 540] on link "64 Burnside Rd, Ormeau QLD 4208" at bounding box center [284, 540] width 152 height 13
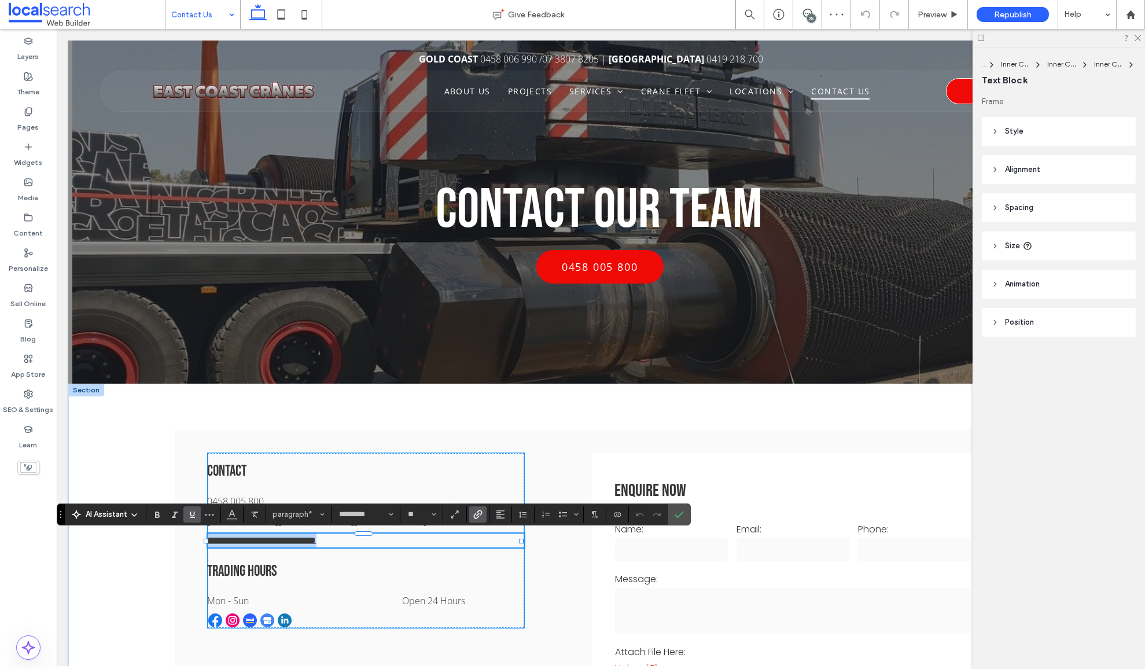
click at [247, 540] on link "**********" at bounding box center [262, 540] width 109 height 9
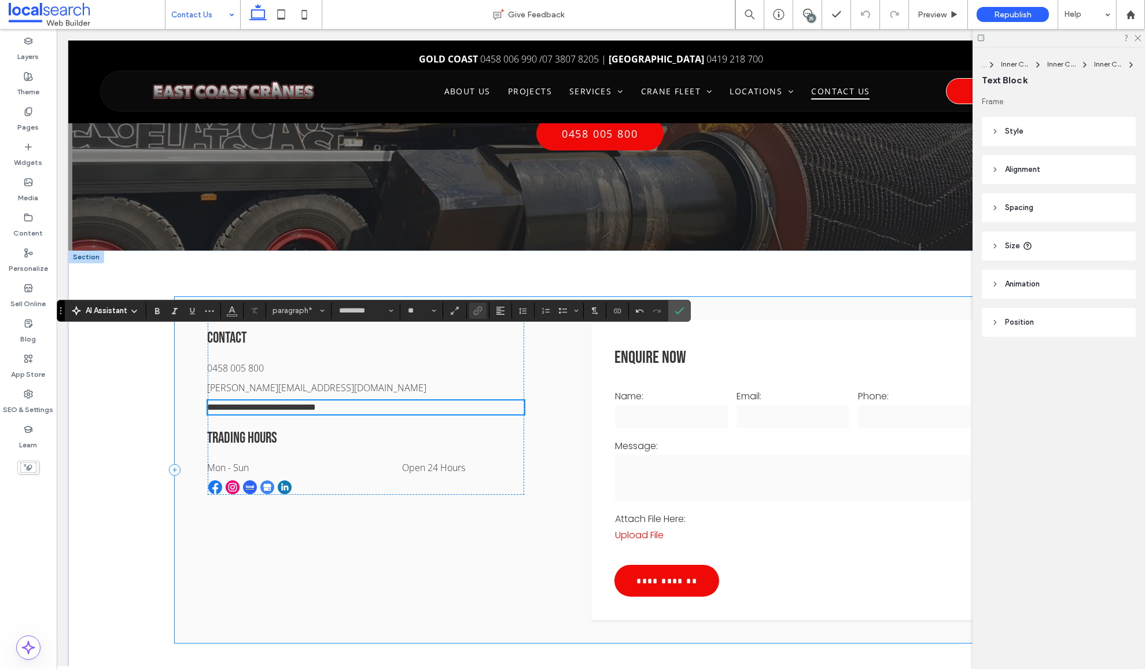
scroll to position [129, 0]
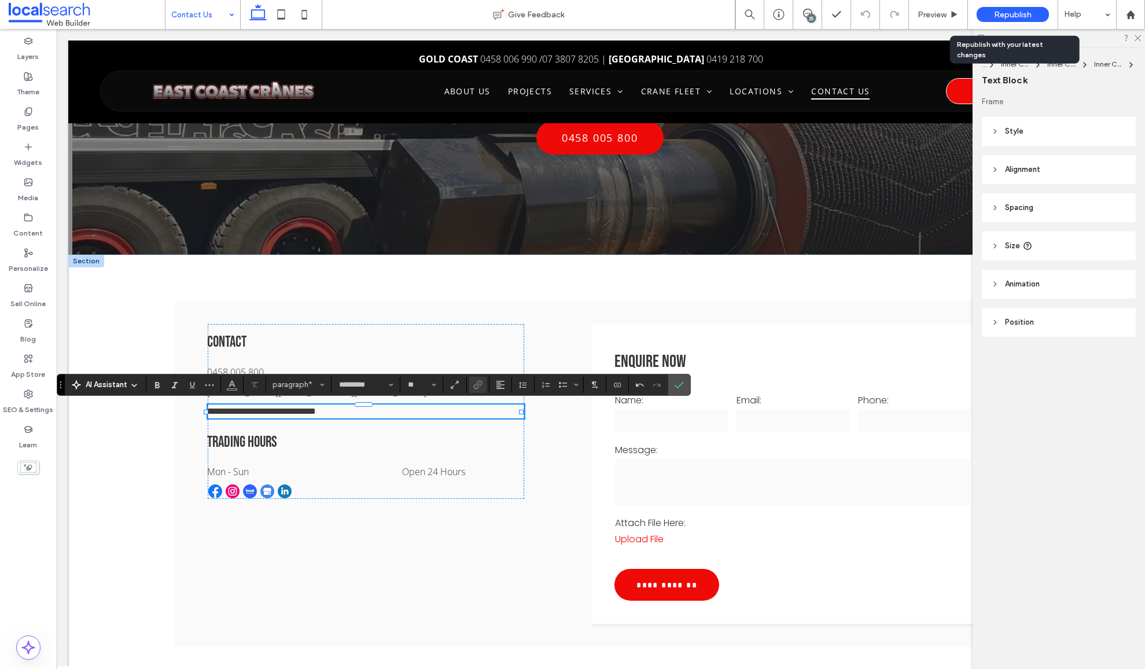
click at [1004, 16] on span "Republish" at bounding box center [1013, 15] width 38 height 10
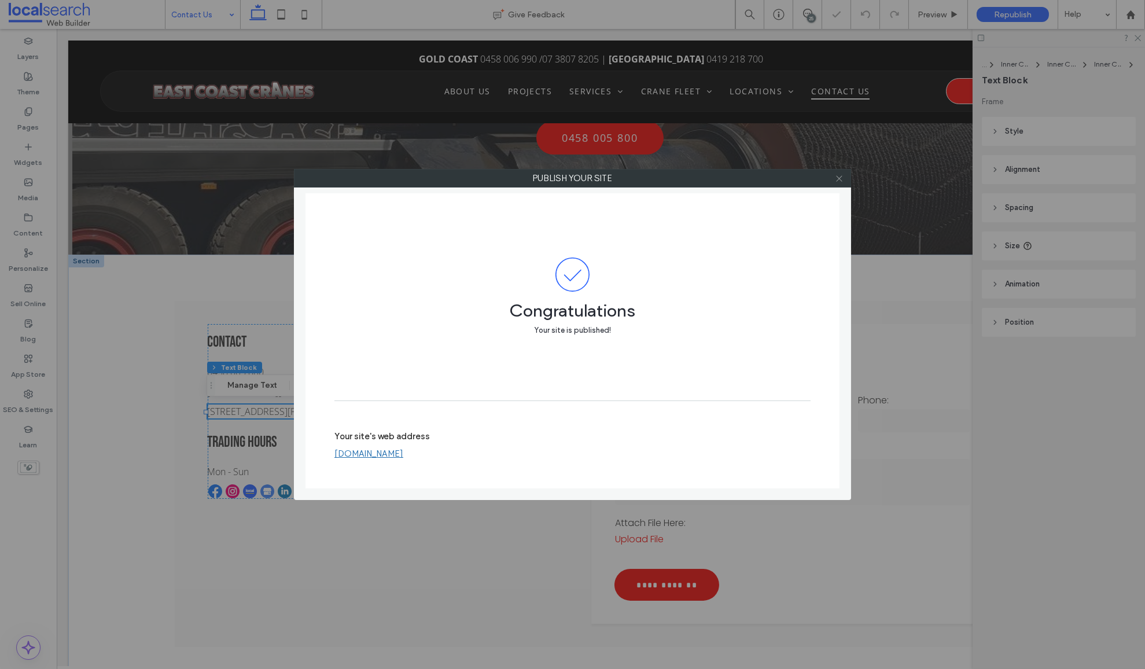
click at [842, 180] on icon at bounding box center [839, 178] width 9 height 9
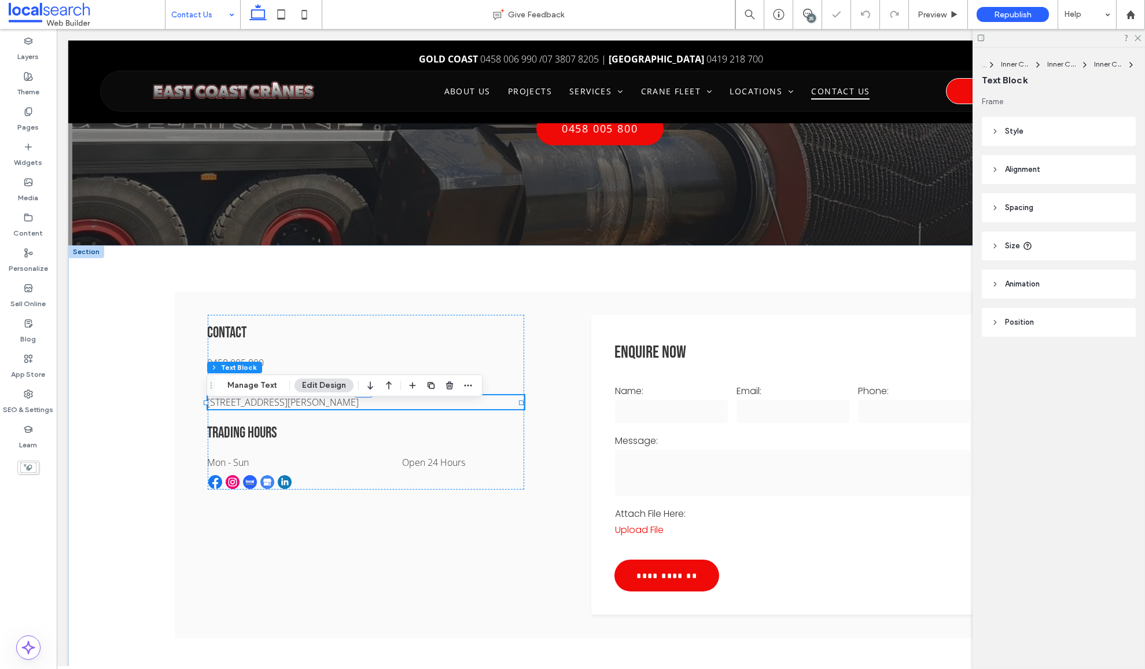
scroll to position [930, 0]
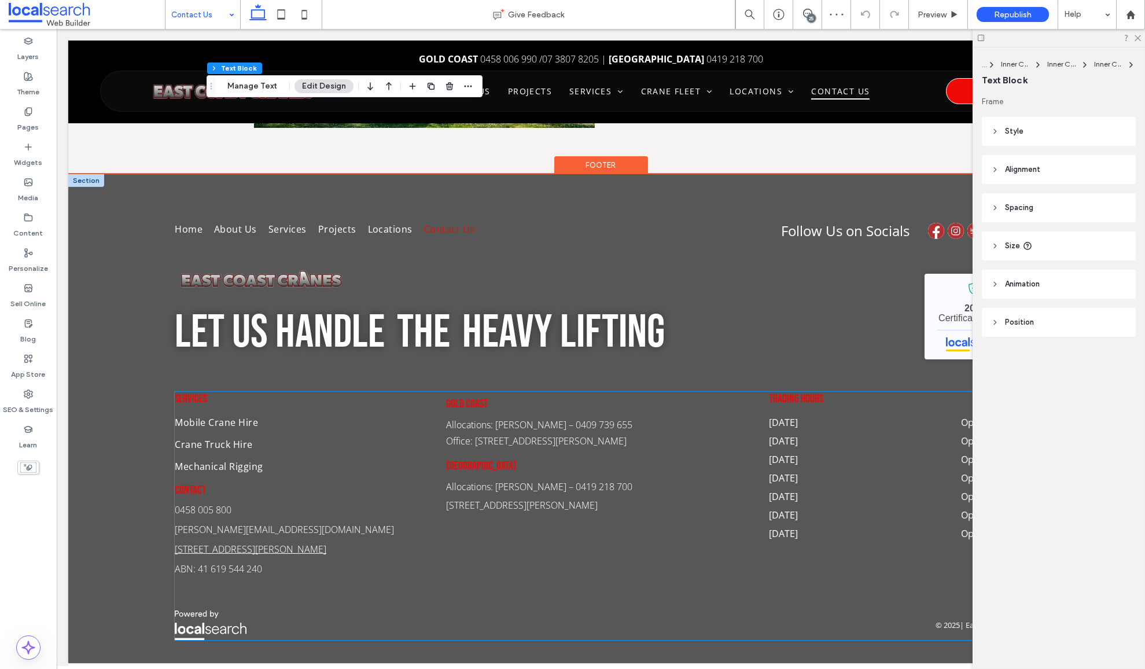
click at [210, 547] on link "64 Burnside Rd, Ormeau QLD 4208" at bounding box center [251, 549] width 152 height 13
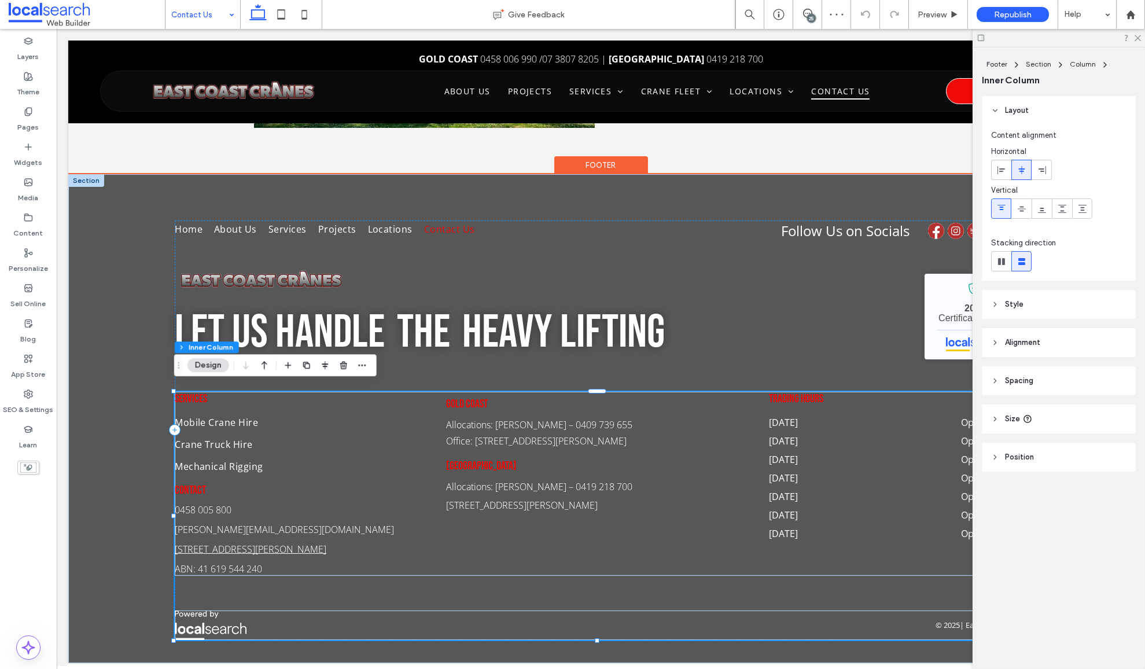
click at [193, 547] on link "64 Burnside Rd, Ormeau QLD 4208" at bounding box center [251, 549] width 152 height 13
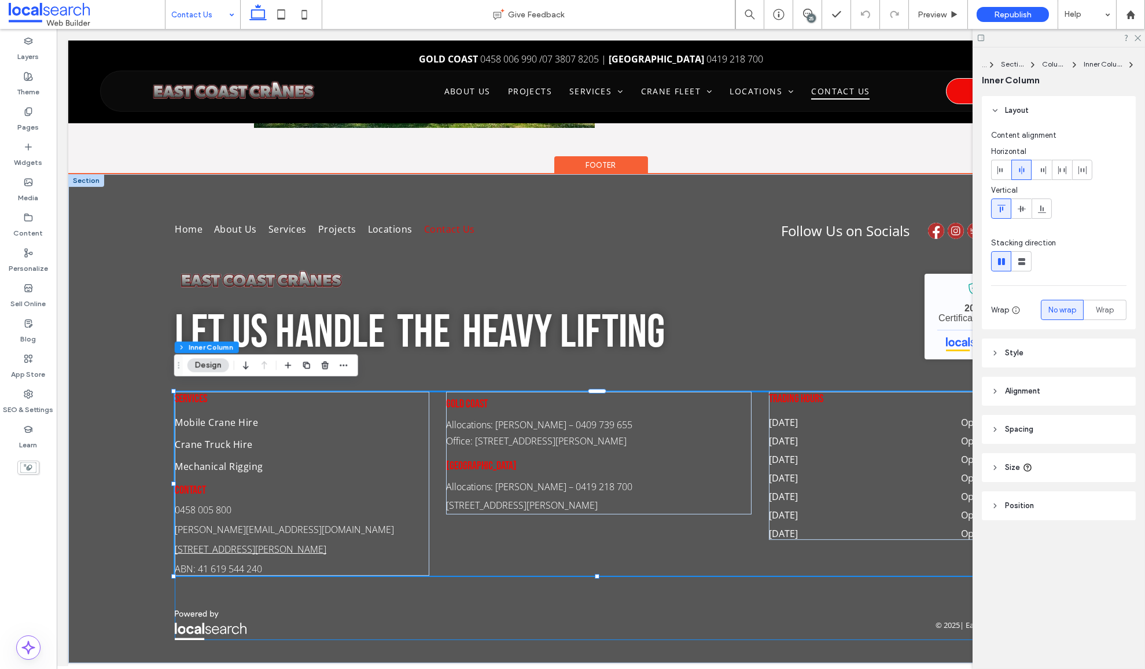
click at [187, 543] on link "64 Burnside Rd, Ormeau QLD 4208" at bounding box center [251, 549] width 152 height 13
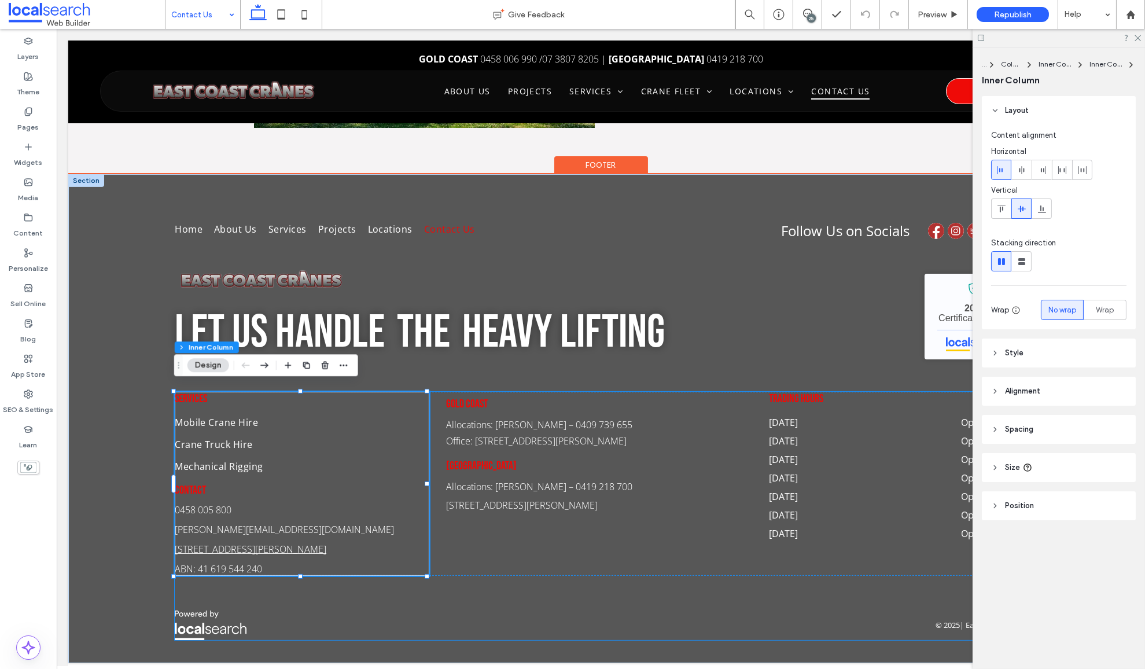
click at [187, 543] on link "64 Burnside Rd, Ormeau QLD 4208" at bounding box center [251, 549] width 152 height 13
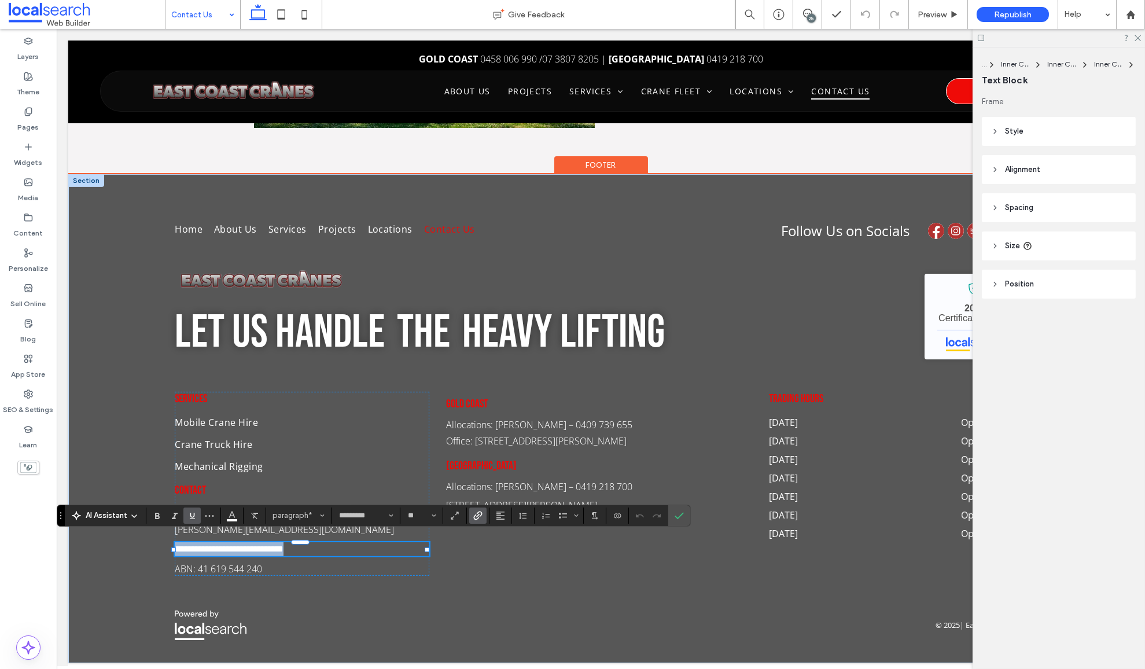
click at [187, 544] on link "**********" at bounding box center [229, 548] width 109 height 9
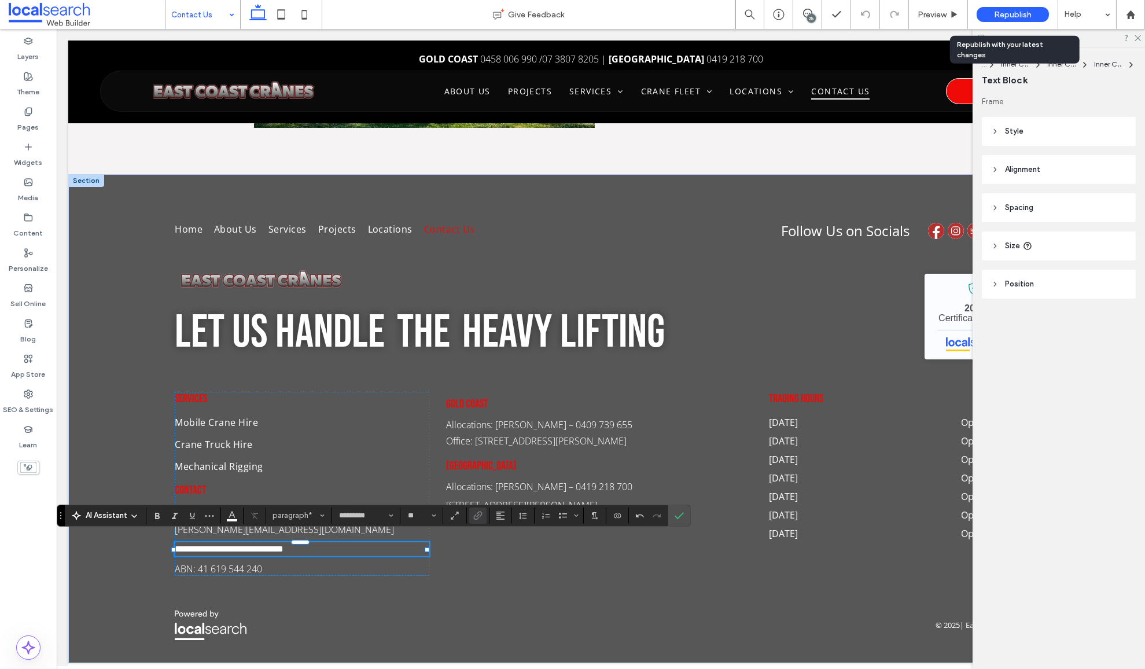
click at [1011, 16] on span "Republish" at bounding box center [1013, 15] width 38 height 10
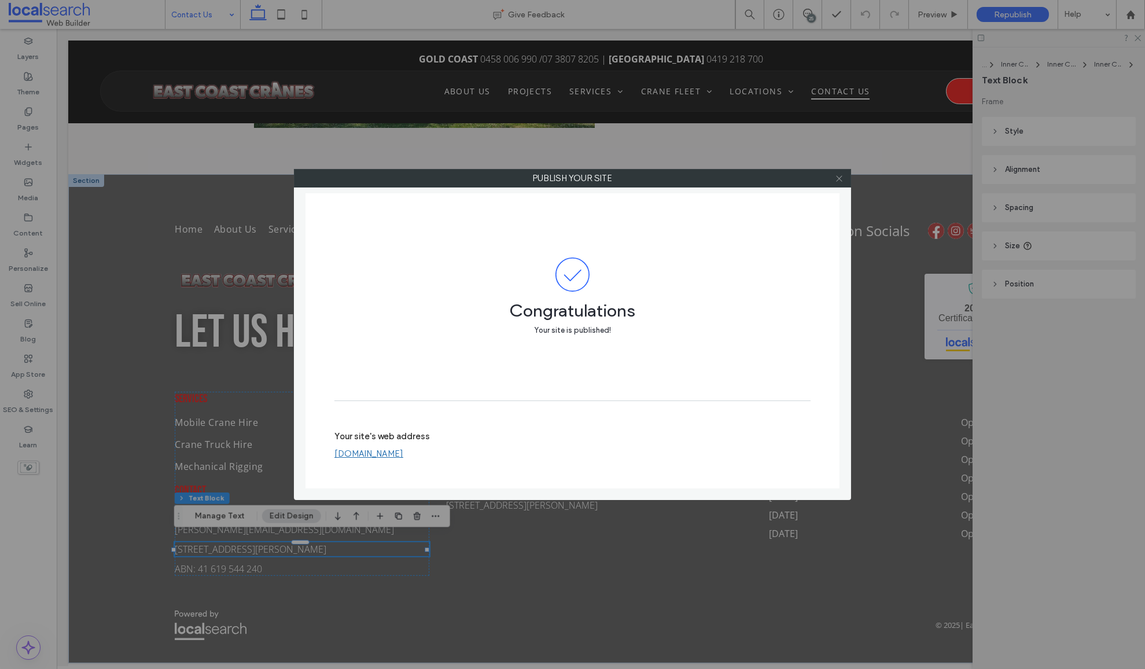
click at [842, 179] on icon at bounding box center [839, 178] width 9 height 9
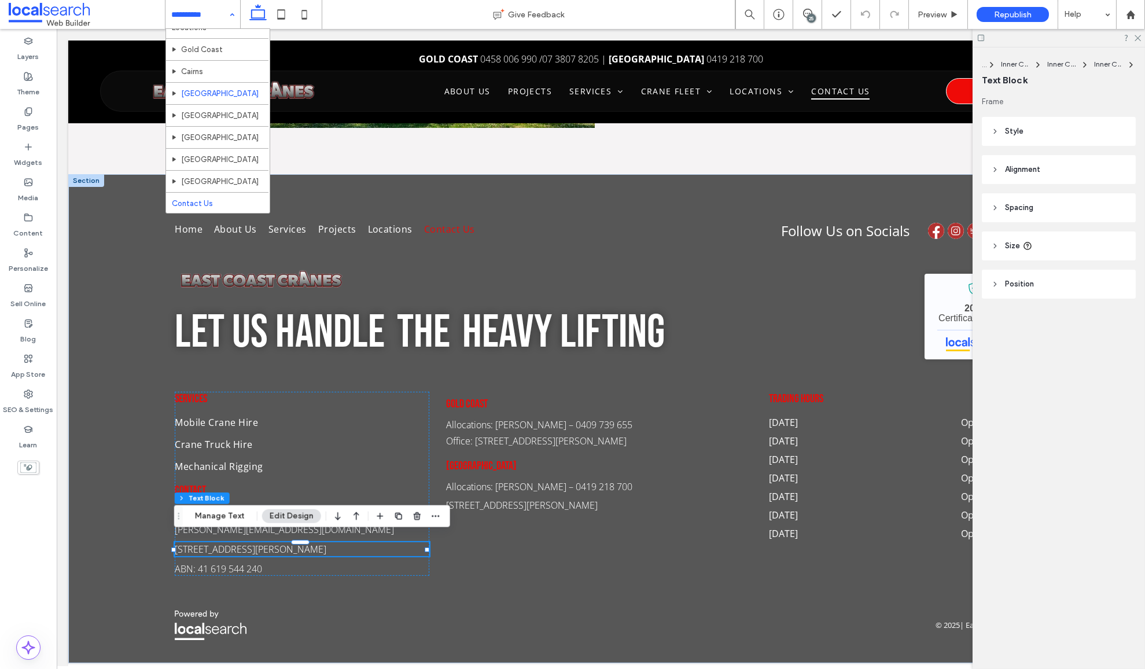
scroll to position [382, 0]
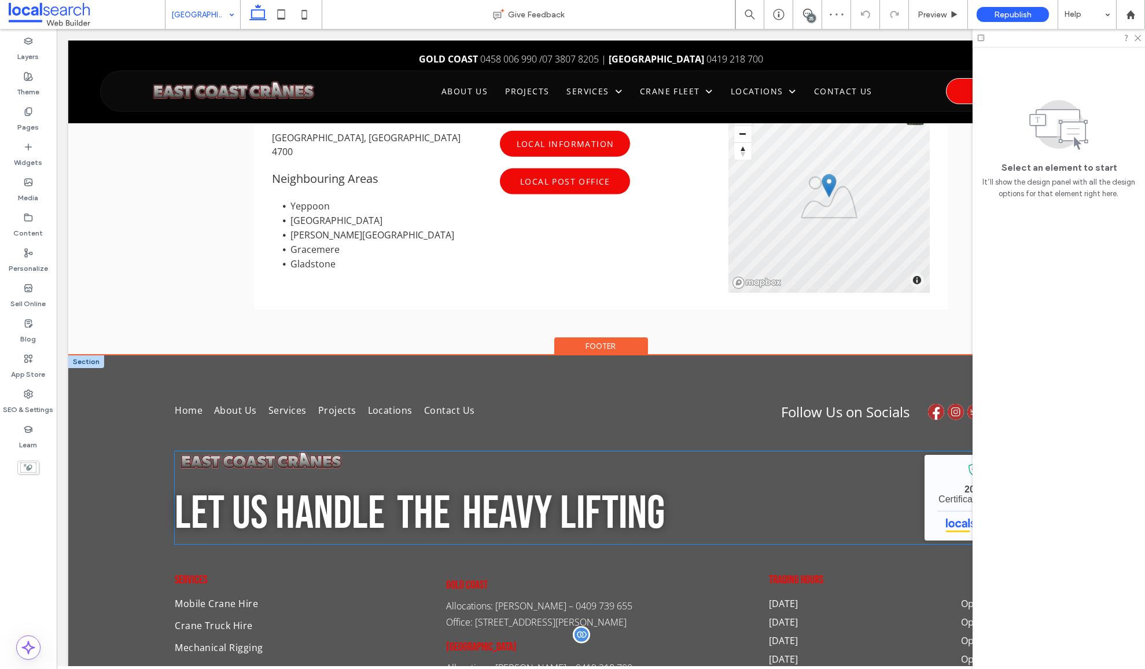
scroll to position [3599, 0]
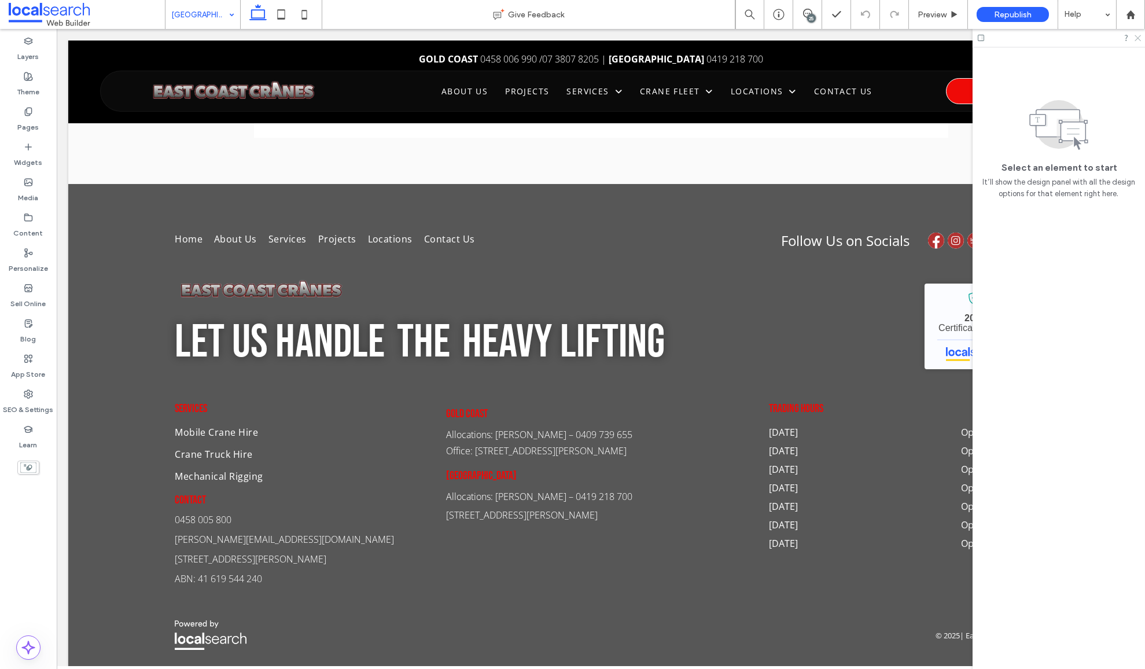
click at [1135, 38] on icon at bounding box center [1137, 38] width 8 height 8
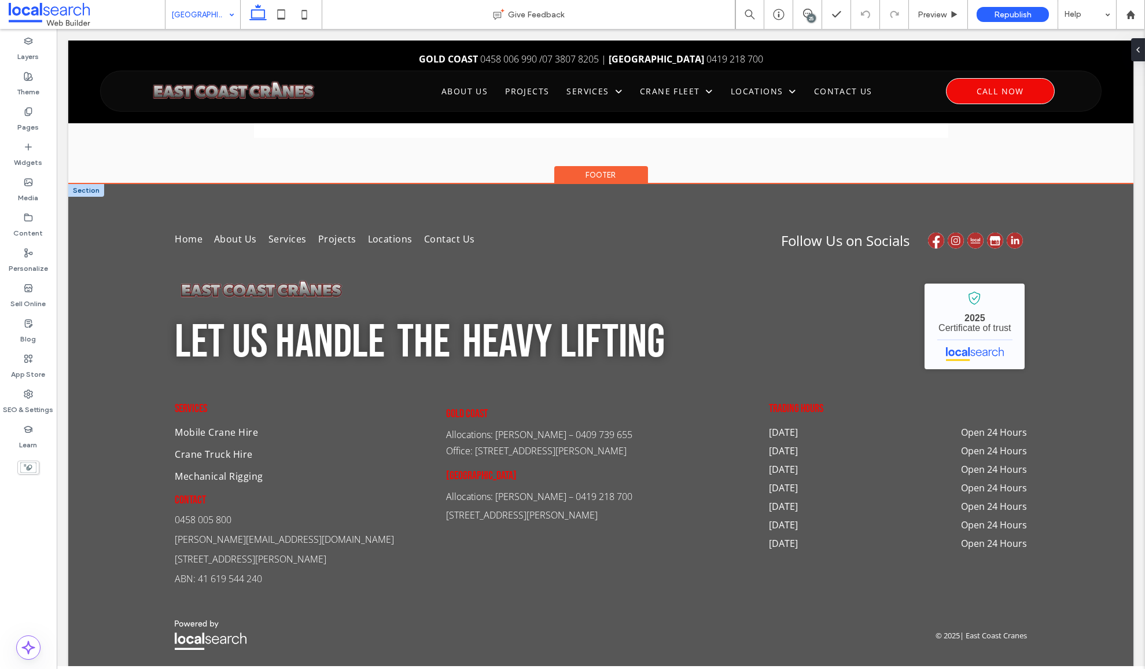
scroll to position [3592, 0]
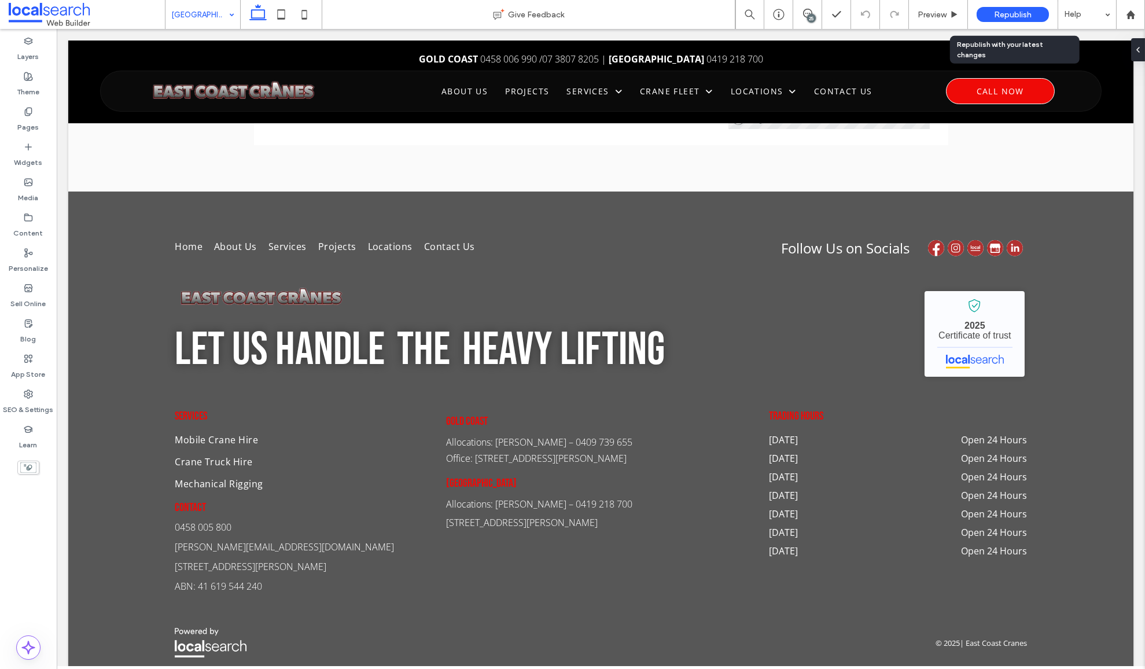
click at [1024, 14] on span "Republish" at bounding box center [1013, 15] width 38 height 10
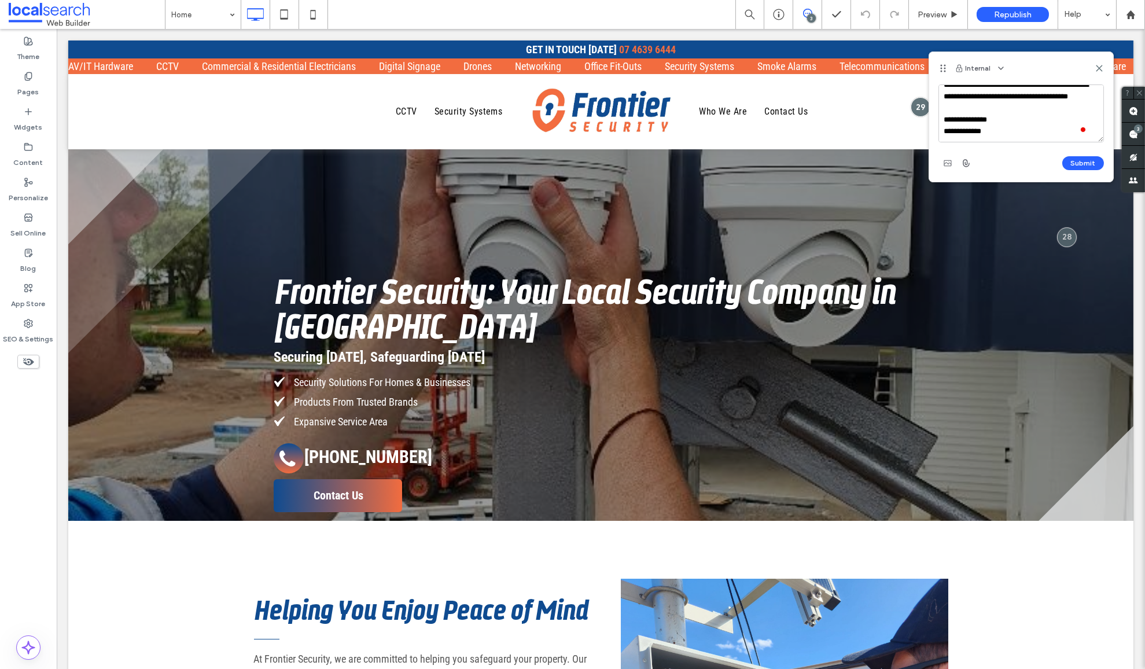
scroll to position [33, 0]
type textarea "**********"
click at [1081, 161] on button "Submit" at bounding box center [1083, 163] width 42 height 14
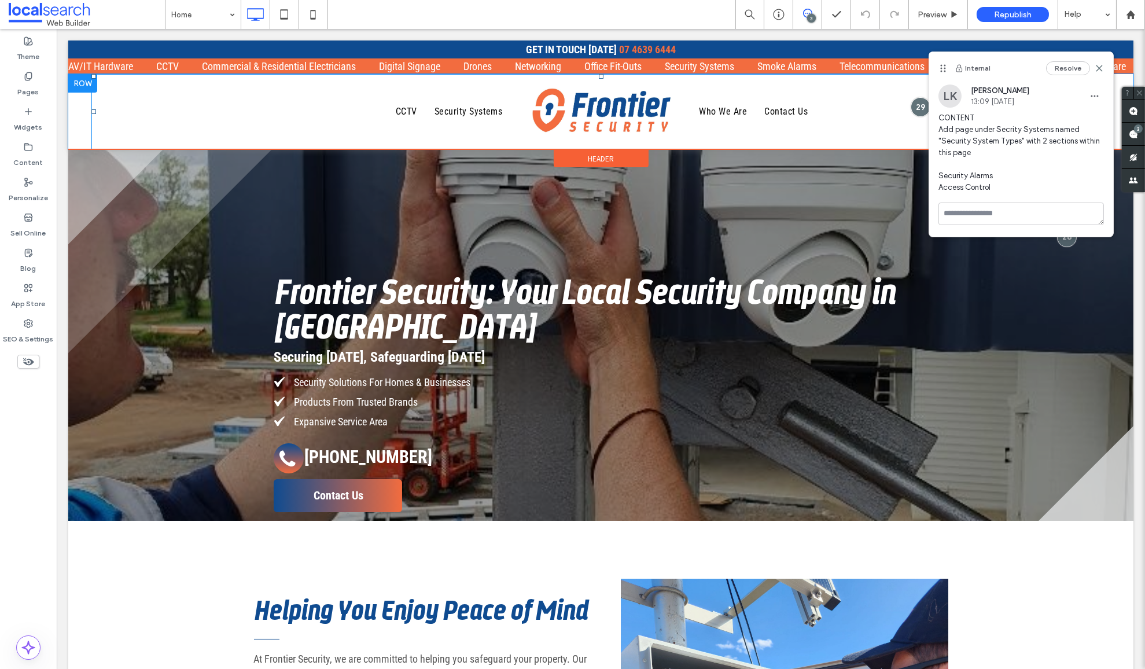
click at [894, 101] on ul "Who We Are Contact Us" at bounding box center [896, 111] width 411 height 67
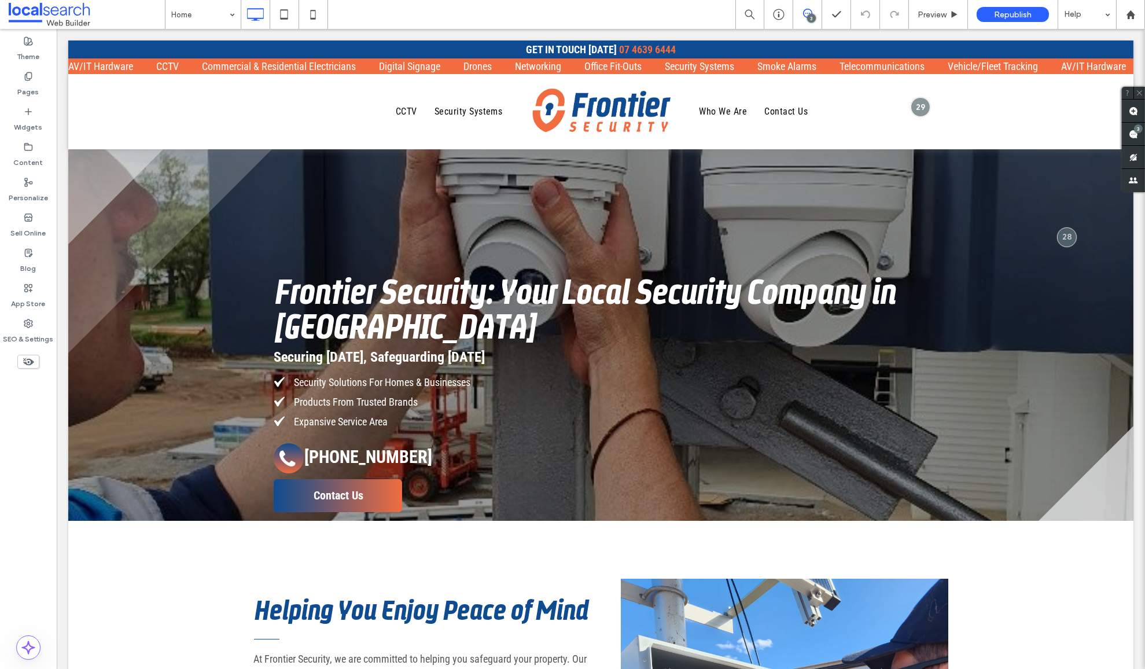
click at [809, 13] on icon at bounding box center [807, 13] width 9 height 9
click at [813, 17] on div "3" at bounding box center [811, 18] width 9 height 9
click at [1133, 112] on use at bounding box center [1133, 110] width 9 height 9
click at [947, 112] on ul "Who We Are Contact Us" at bounding box center [896, 111] width 411 height 67
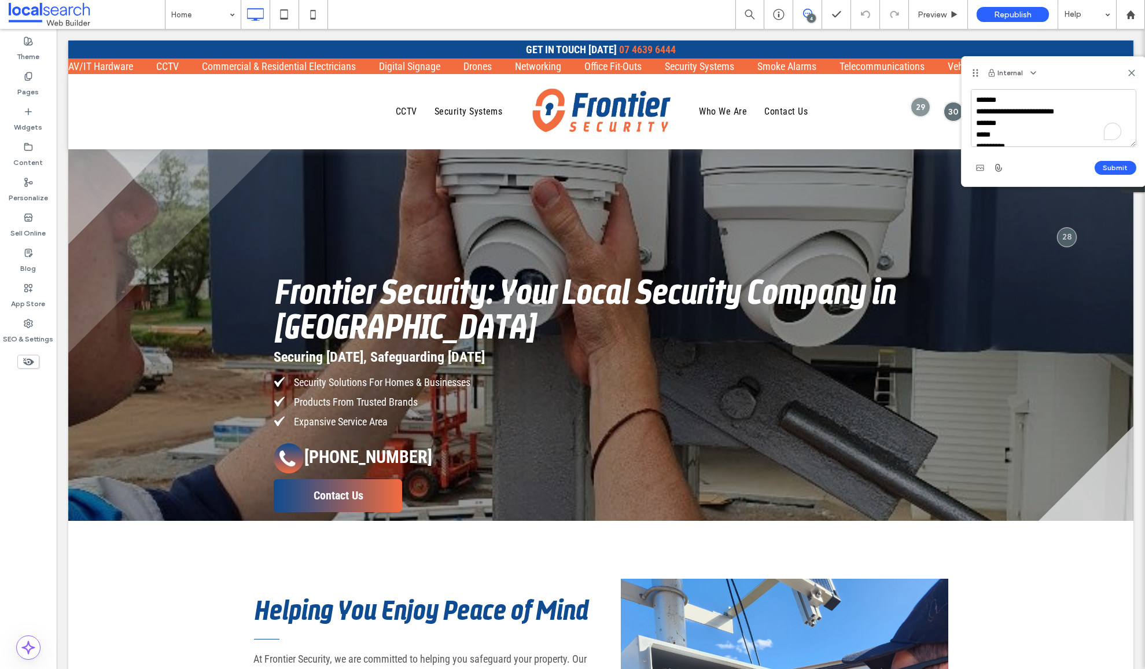
click at [1077, 112] on textarea "**********" at bounding box center [1053, 118] width 165 height 58
type textarea "**********"
click at [1112, 170] on button "Submit" at bounding box center [1116, 168] width 42 height 14
